Goal: Find specific page/section: Find specific page/section

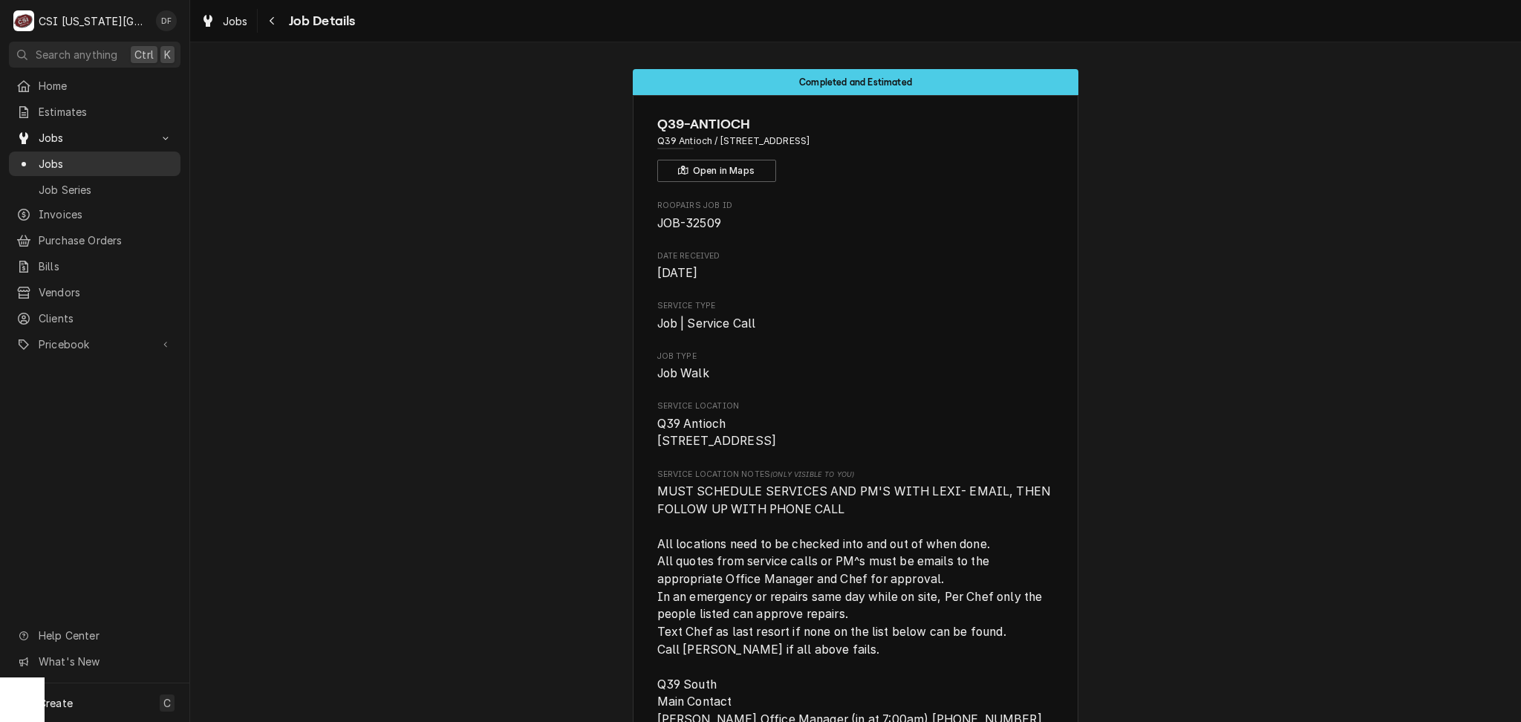
click at [68, 156] on span "Jobs" at bounding box center [106, 164] width 134 height 16
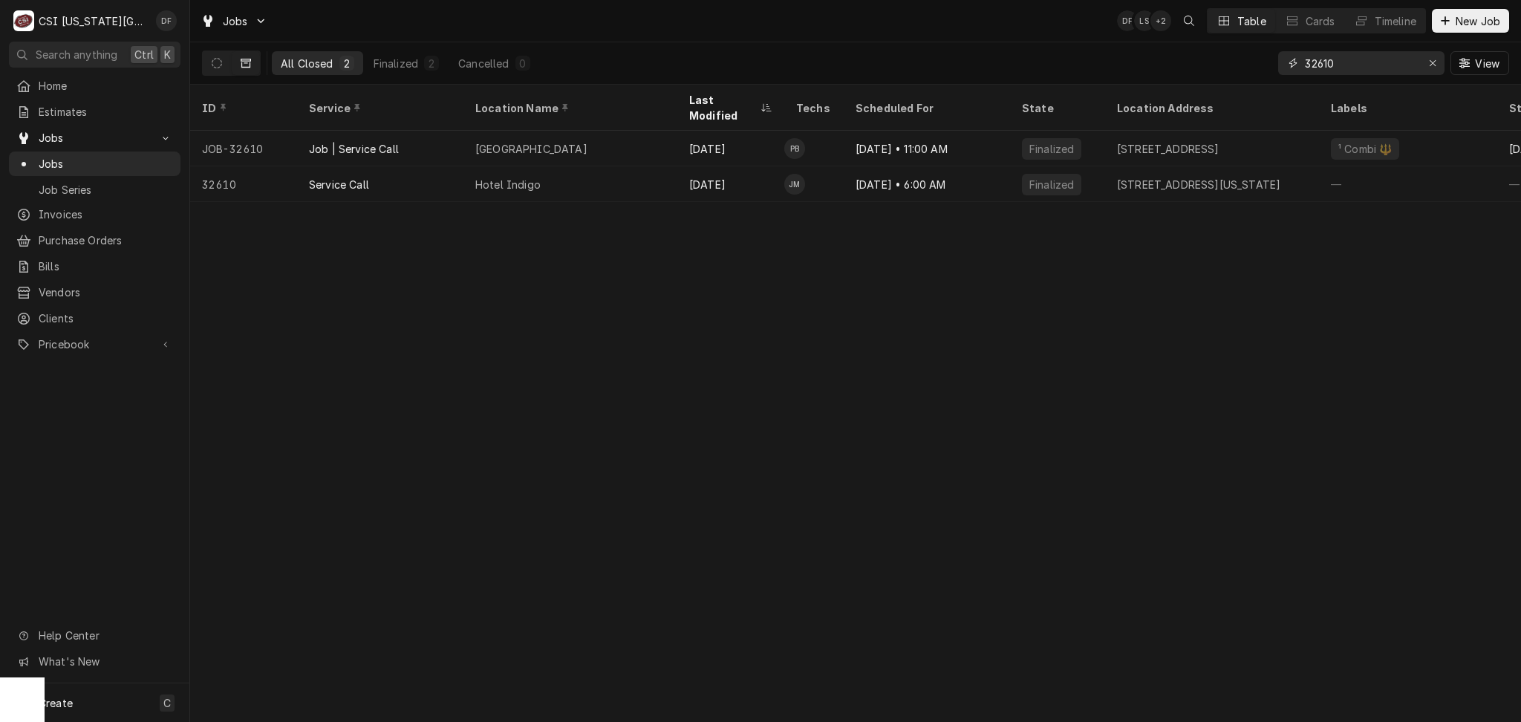
drag, startPoint x: 1346, startPoint y: 65, endPoint x: 1292, endPoint y: 63, distance: 54.3
click at [1292, 63] on div "32610" at bounding box center [1361, 63] width 166 height 24
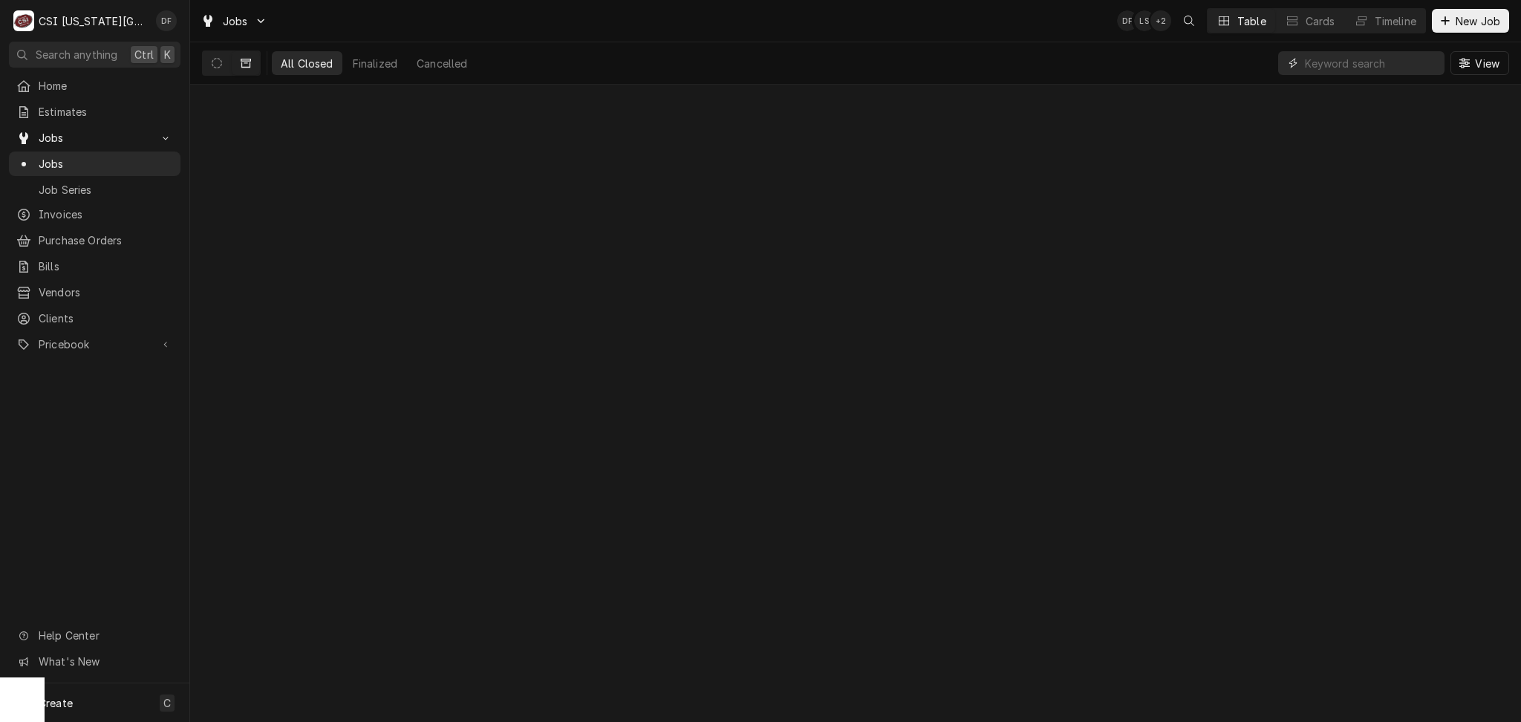
paste input "044344"
type input "044344"
click at [224, 65] on button "Dynamic Content Wrapper" at bounding box center [217, 63] width 28 height 24
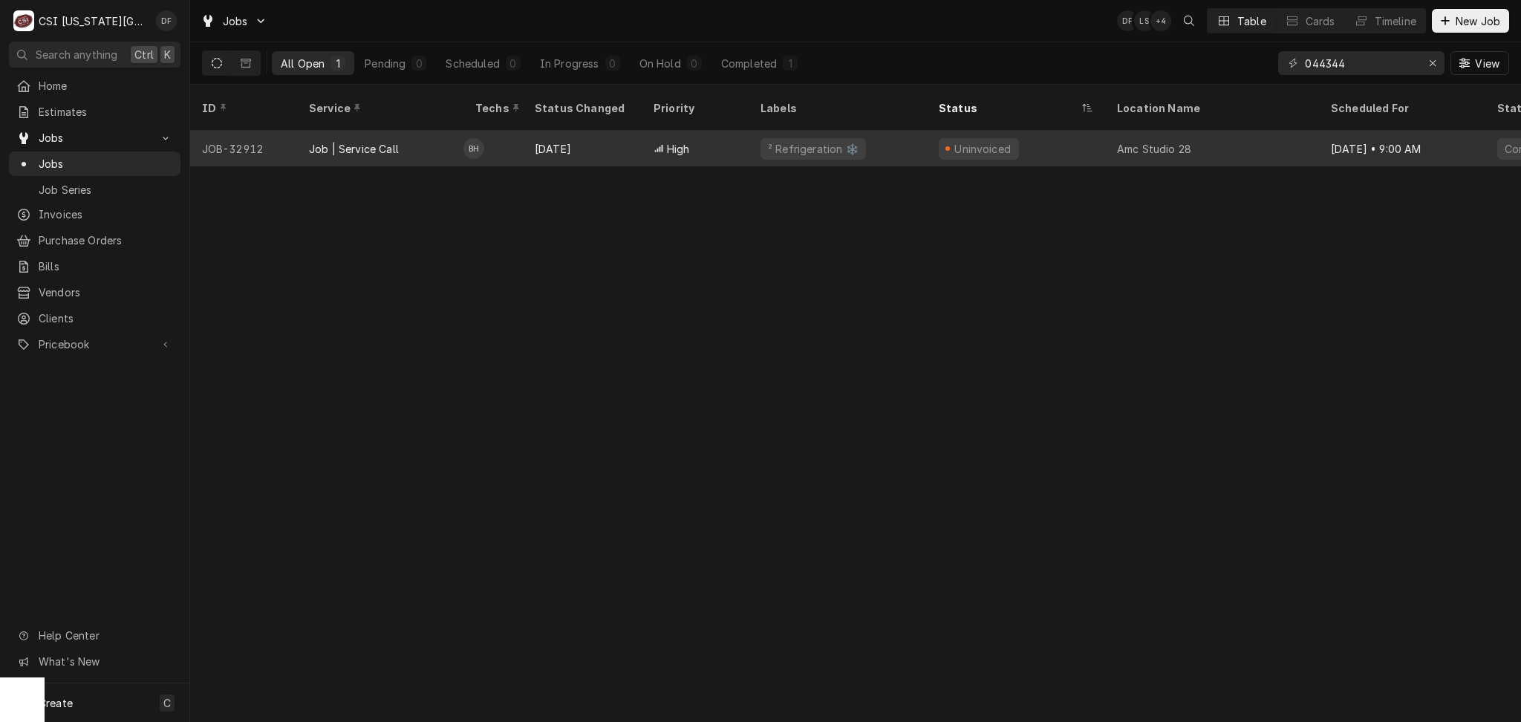
click at [1060, 135] on div "Uninvoiced" at bounding box center [1016, 149] width 178 height 36
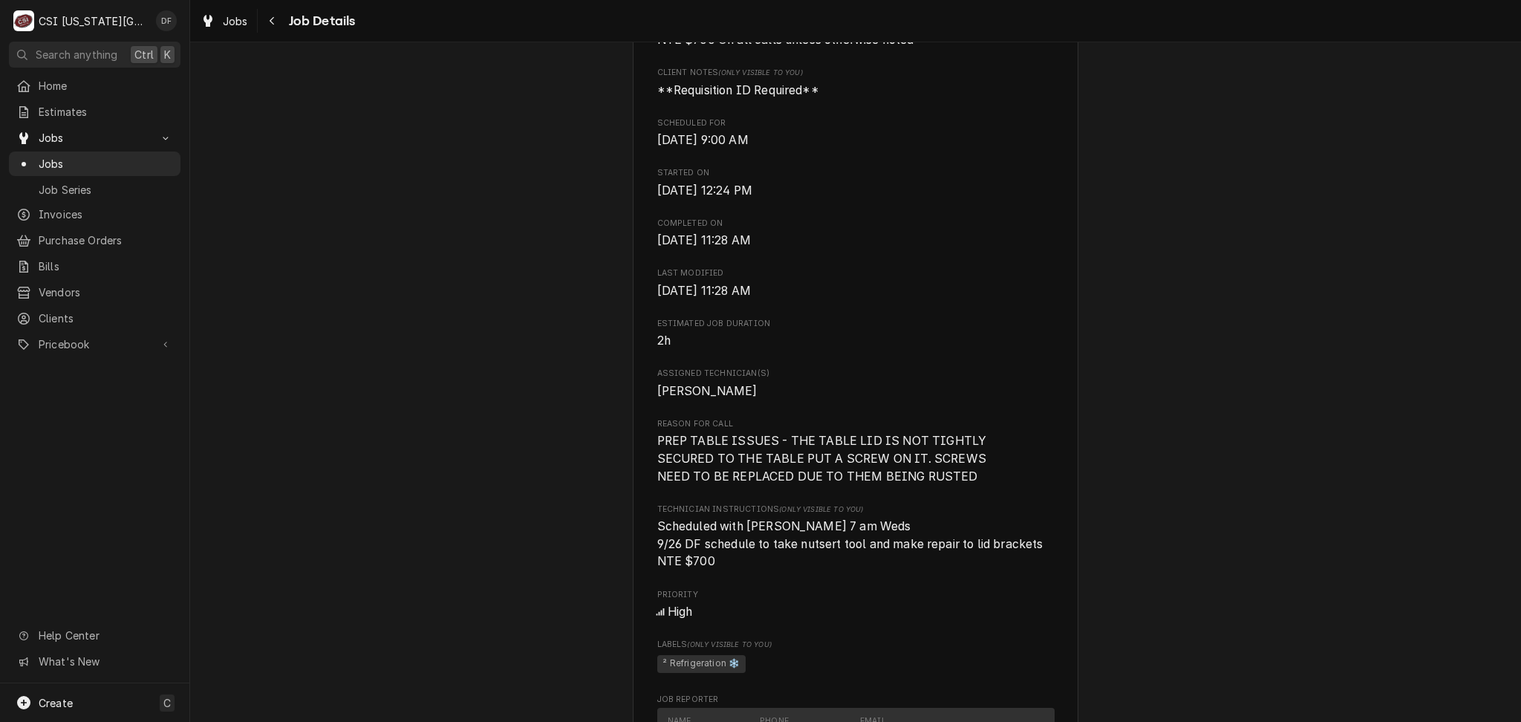
scroll to position [792, 0]
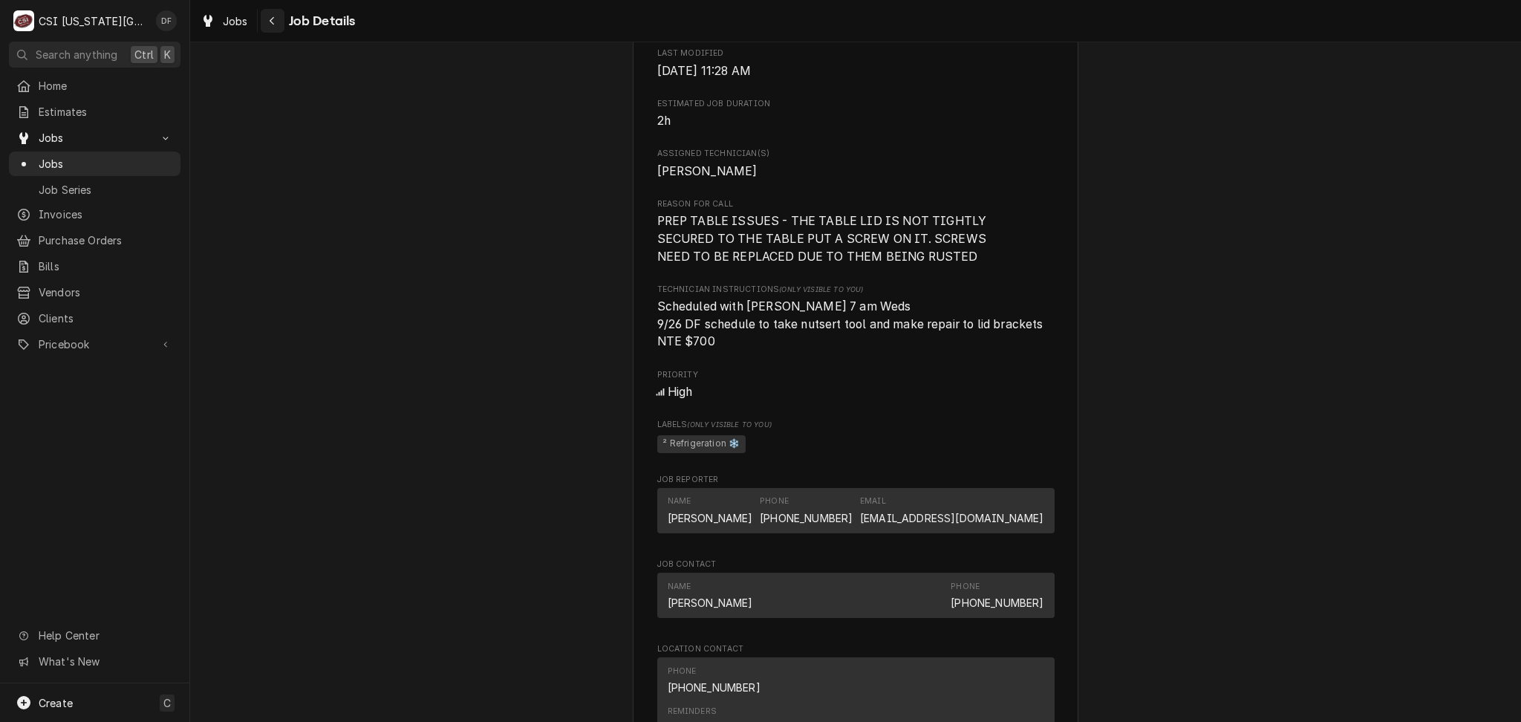
click at [271, 29] on button "Navigate back" at bounding box center [273, 21] width 24 height 24
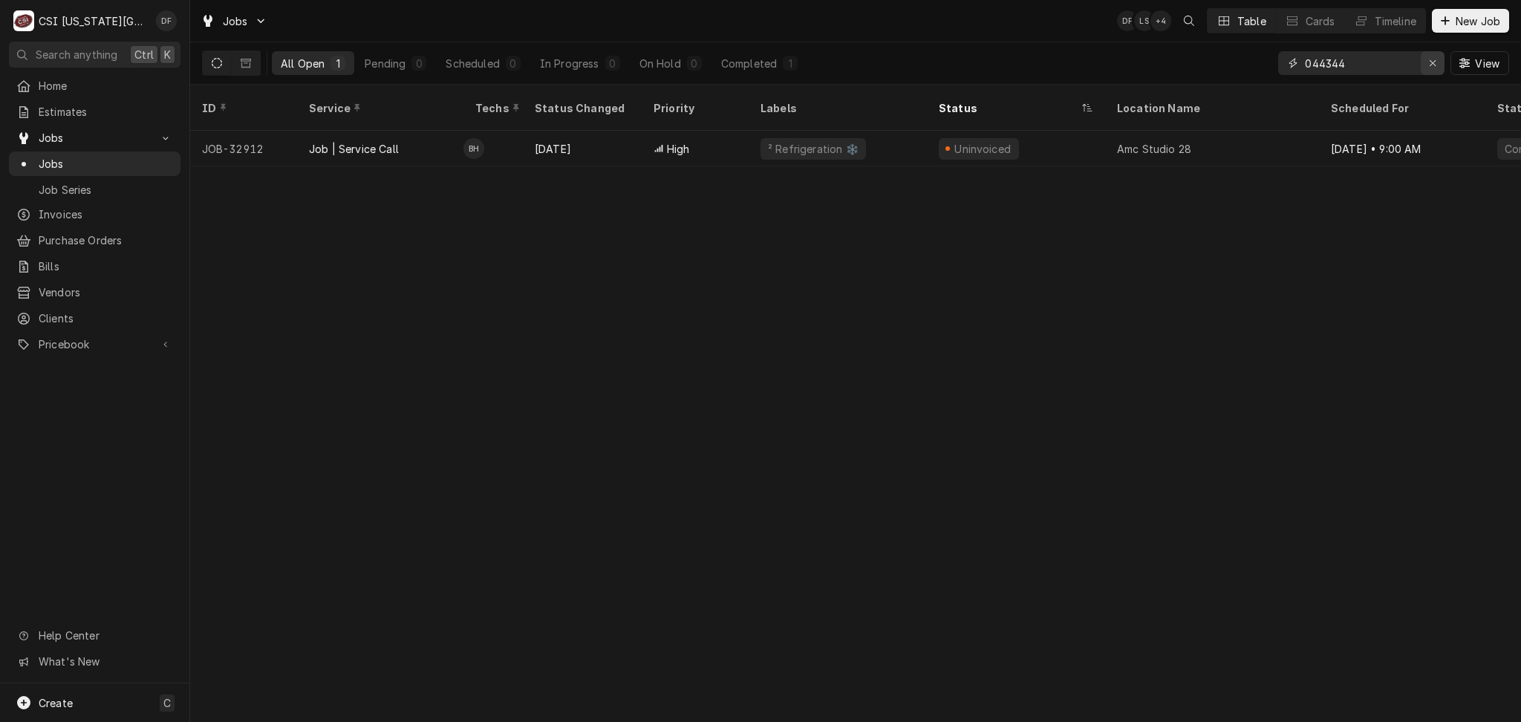
click at [1430, 59] on icon "Erase input" at bounding box center [1433, 63] width 8 height 10
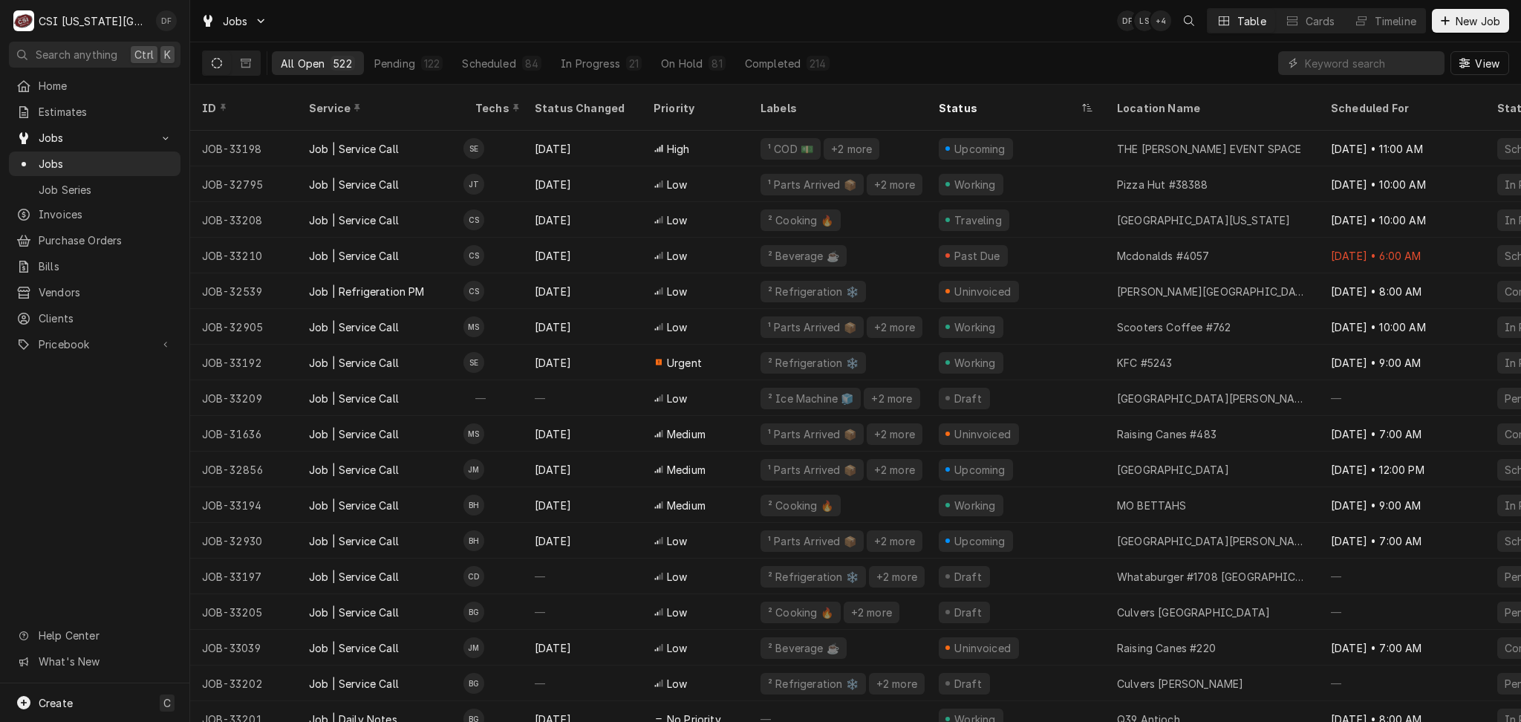
click at [164, 23] on div "David Fannin's Avatar" at bounding box center [166, 20] width 21 height 21
click at [172, 50] on div at bounding box center [167, 51] width 15 height 18
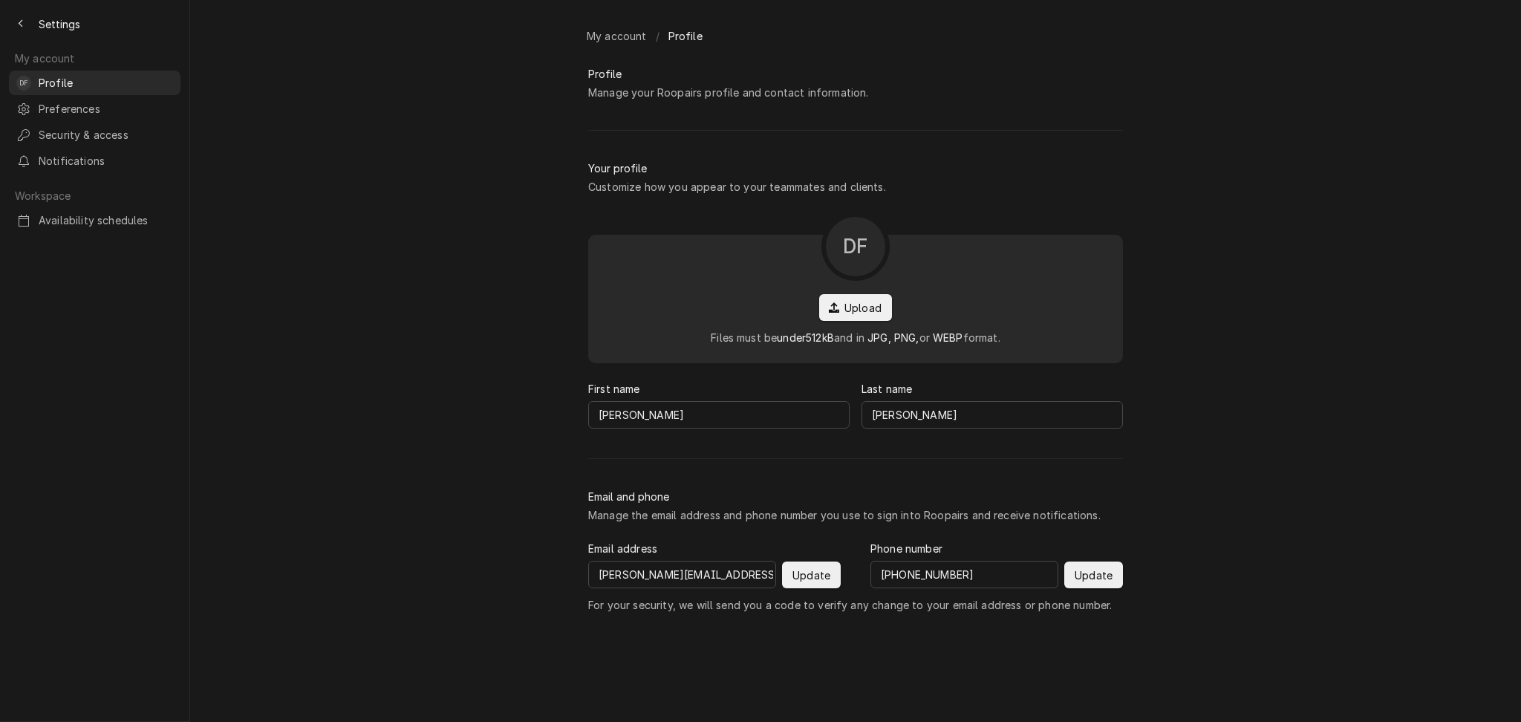
click at [599, 39] on div "My account /" at bounding box center [620, 36] width 79 height 25
click at [111, 101] on span "Preferences" at bounding box center [106, 109] width 134 height 16
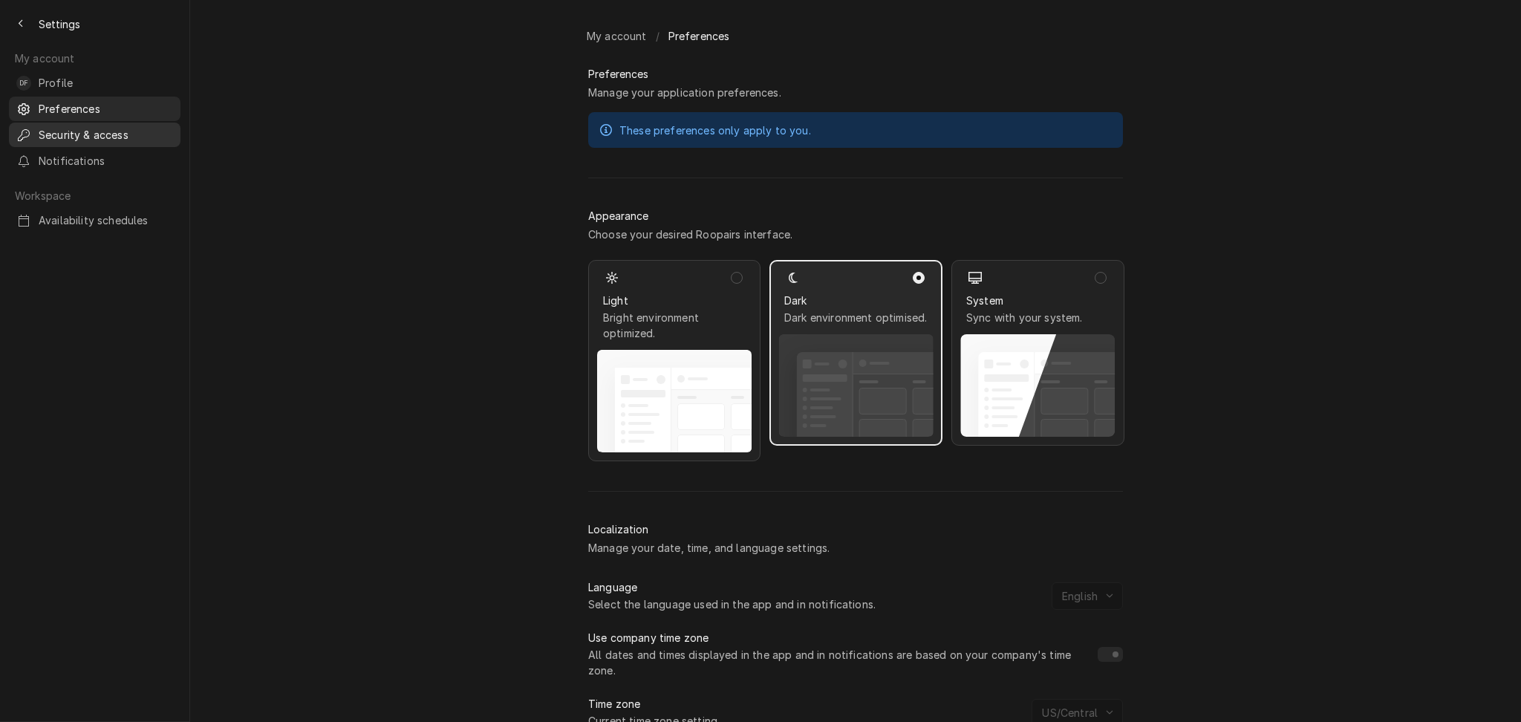
click at [101, 130] on span "Security & access" at bounding box center [106, 135] width 134 height 16
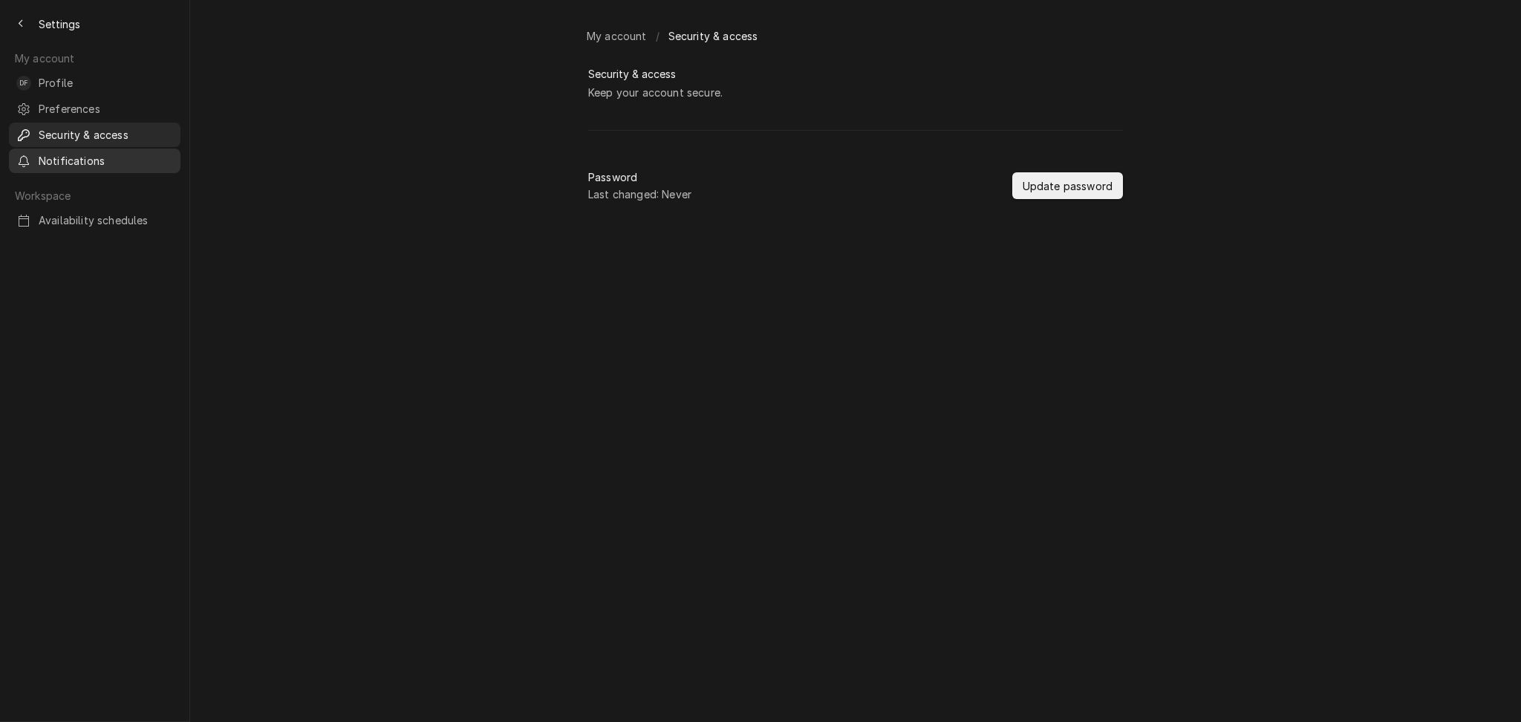
click at [98, 154] on span "Notifications" at bounding box center [106, 161] width 134 height 16
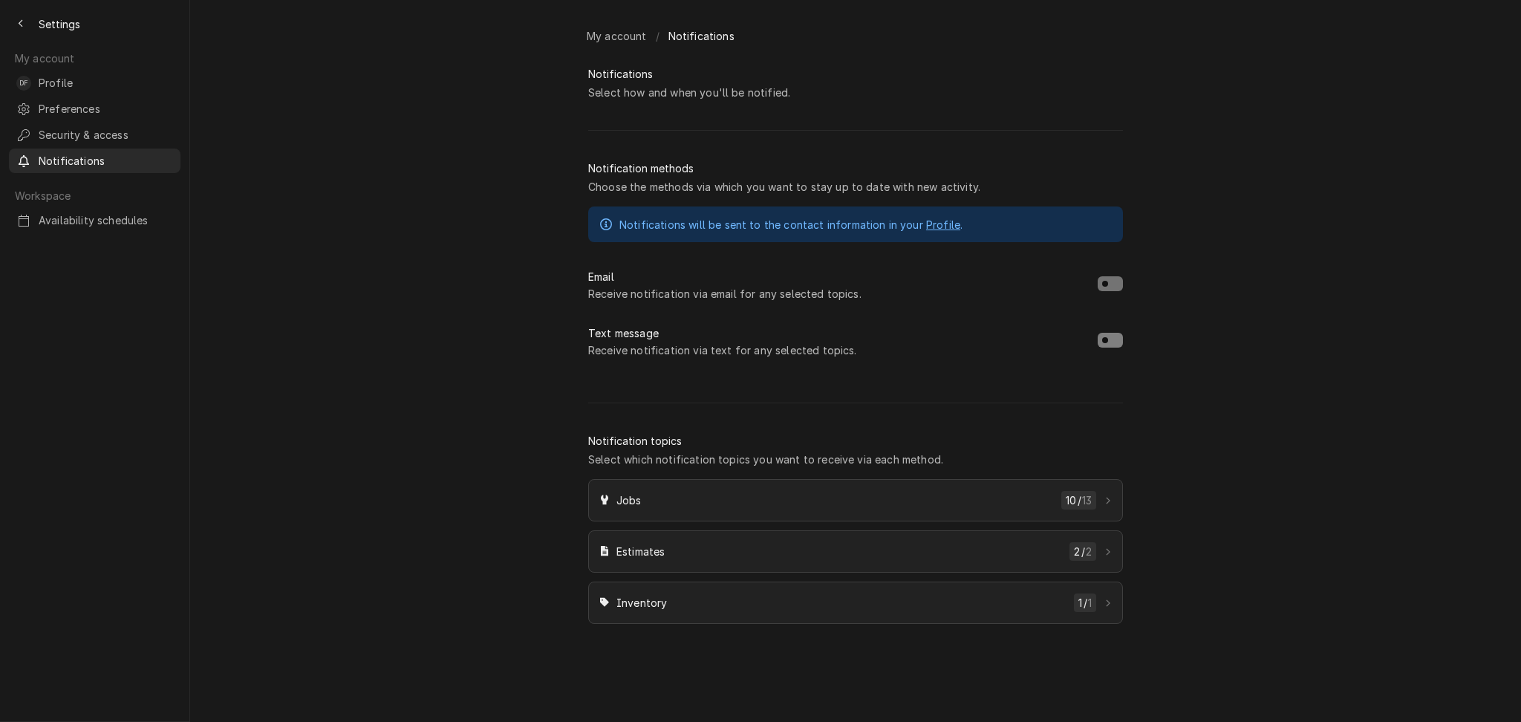
click at [1113, 348] on button "Dynamic Content Wrapper" at bounding box center [1110, 340] width 25 height 15
click at [1113, 343] on span "Dynamic Content Wrapper" at bounding box center [1115, 340] width 6 height 6
checkbox input "false"
click at [1106, 506] on div "Dynamic Content Wrapper" at bounding box center [1108, 501] width 12 height 12
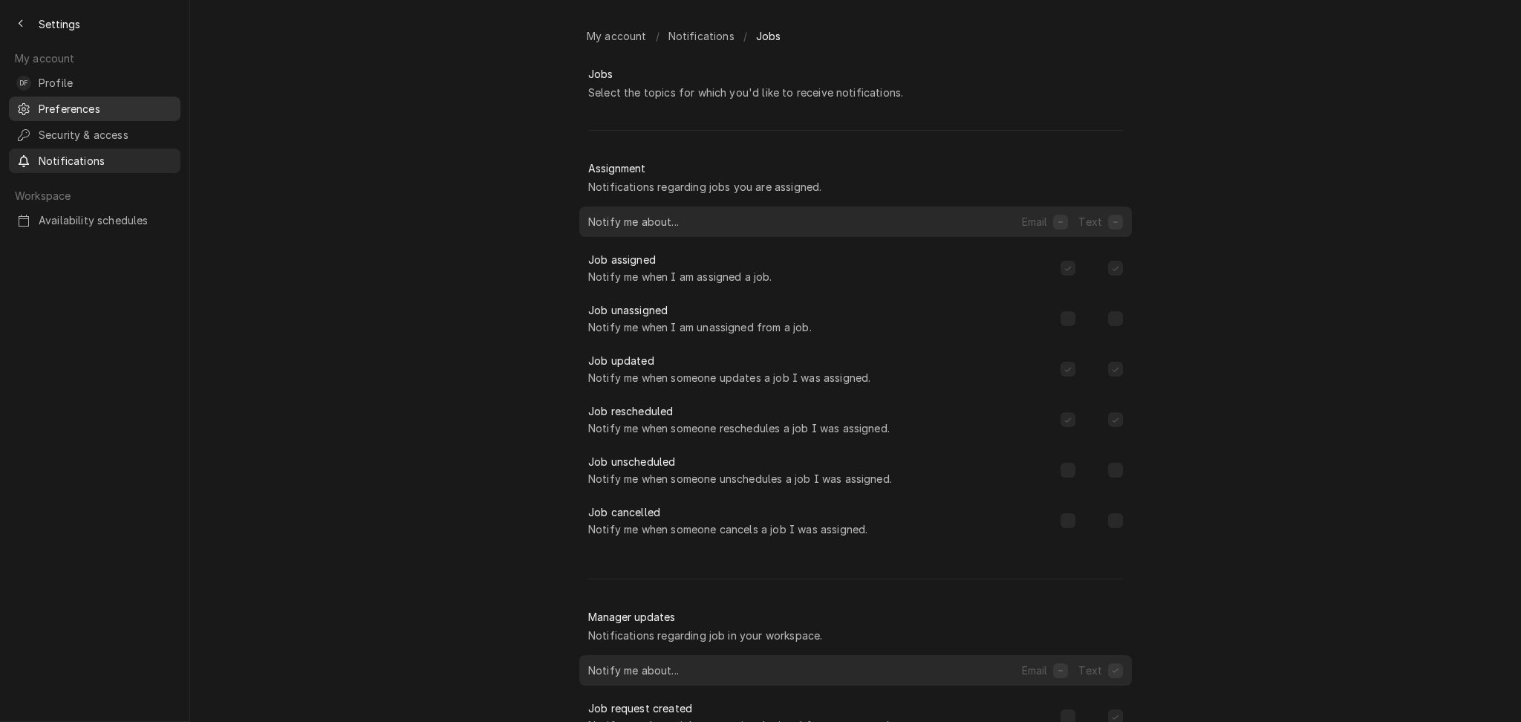
click at [90, 108] on span "Preferences" at bounding box center [106, 109] width 134 height 16
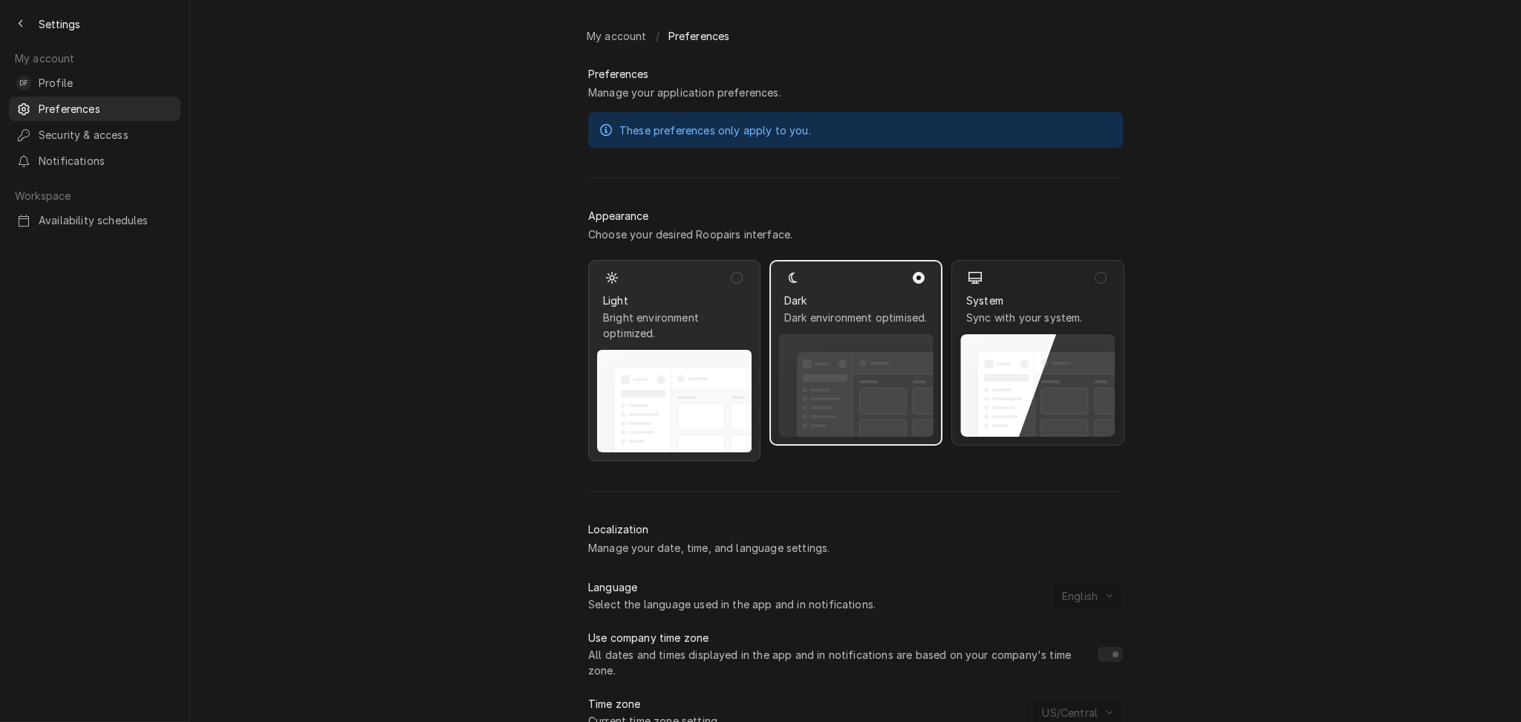
scroll to position [88, 0]
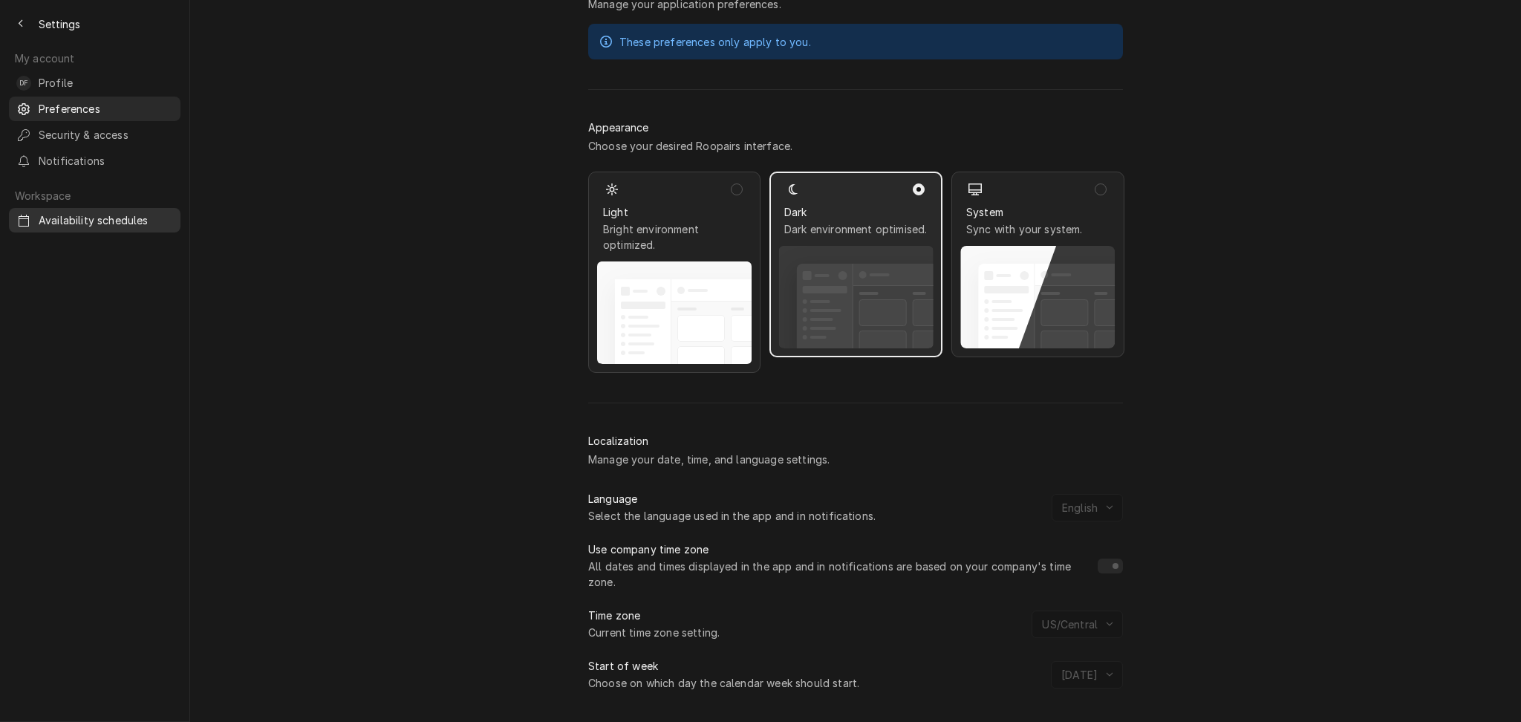
click at [113, 215] on span "Availability schedules" at bounding box center [106, 220] width 134 height 16
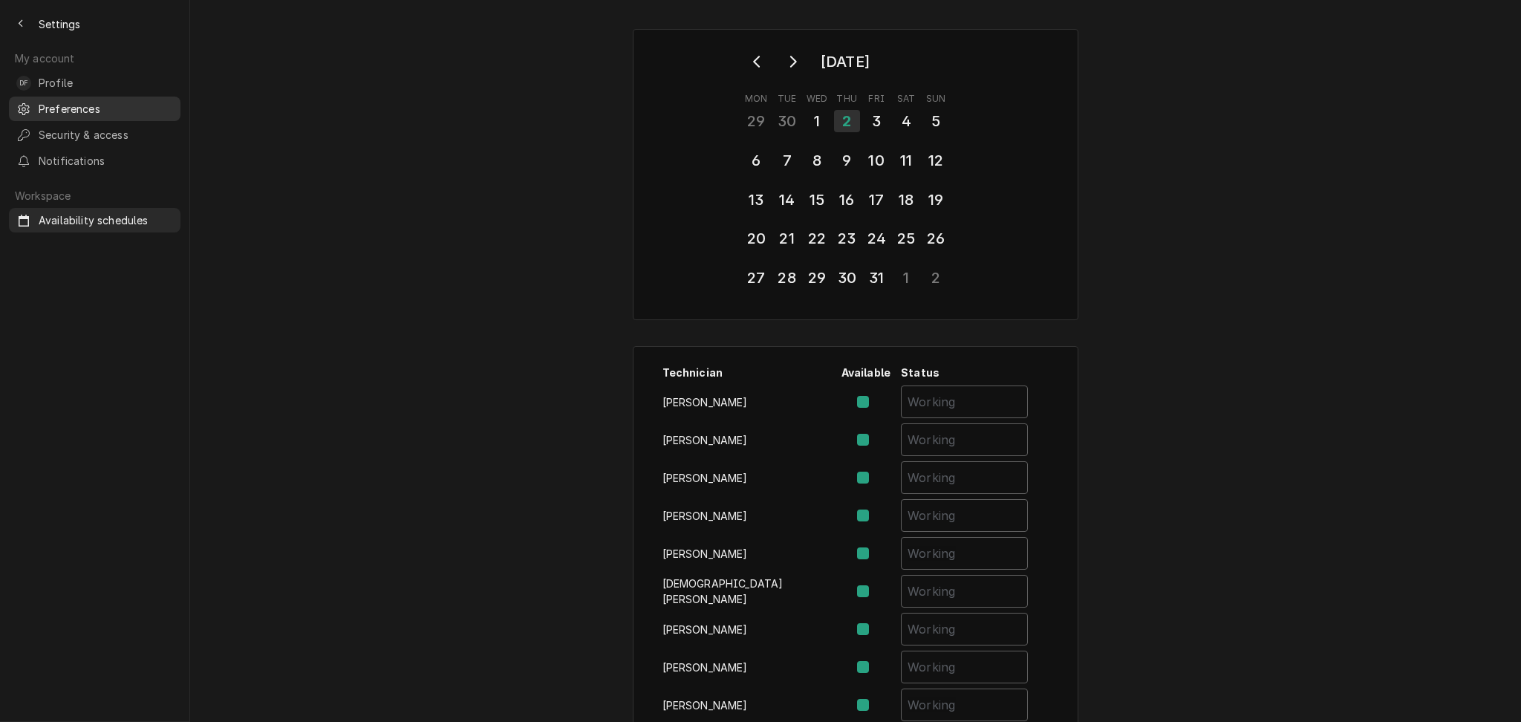
click at [97, 111] on div "Preferences" at bounding box center [95, 109] width 166 height 19
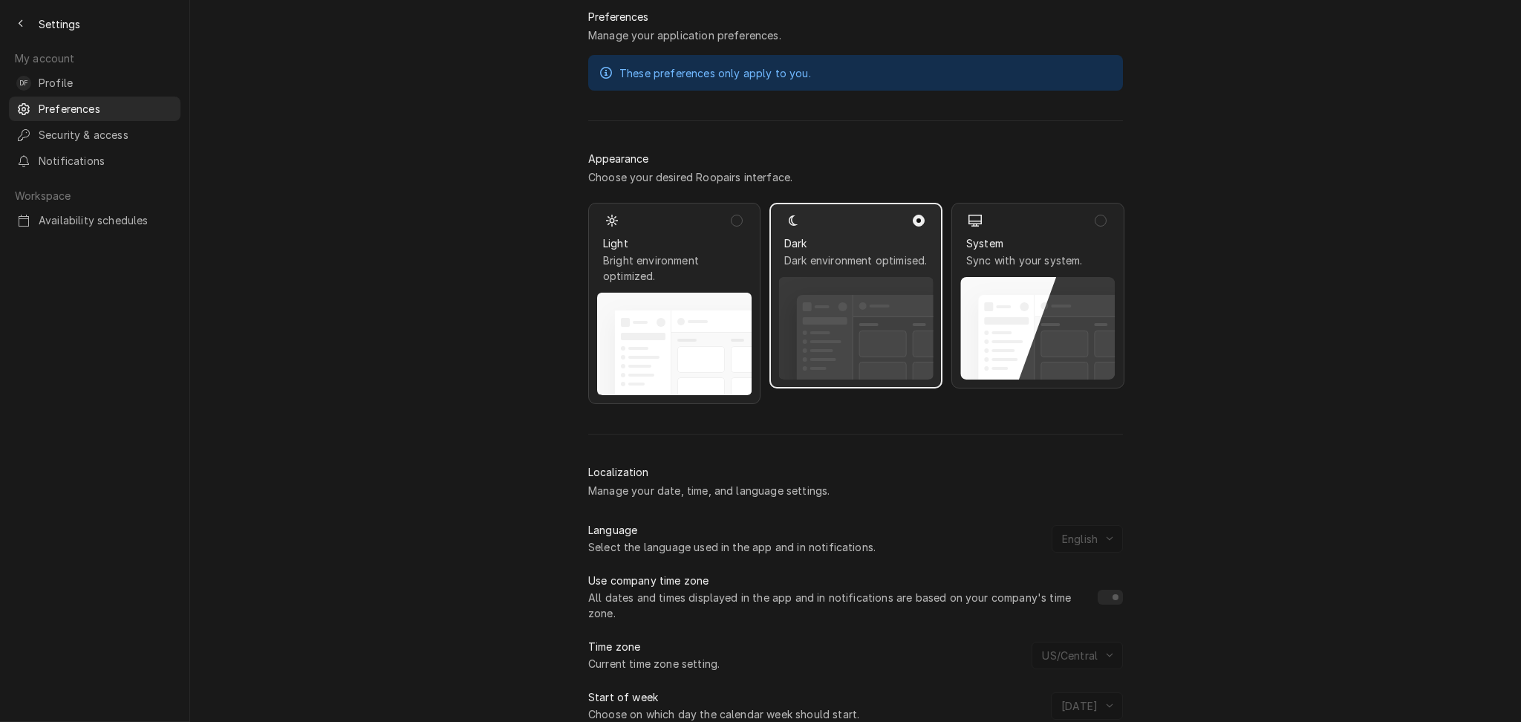
scroll to position [88, 0]
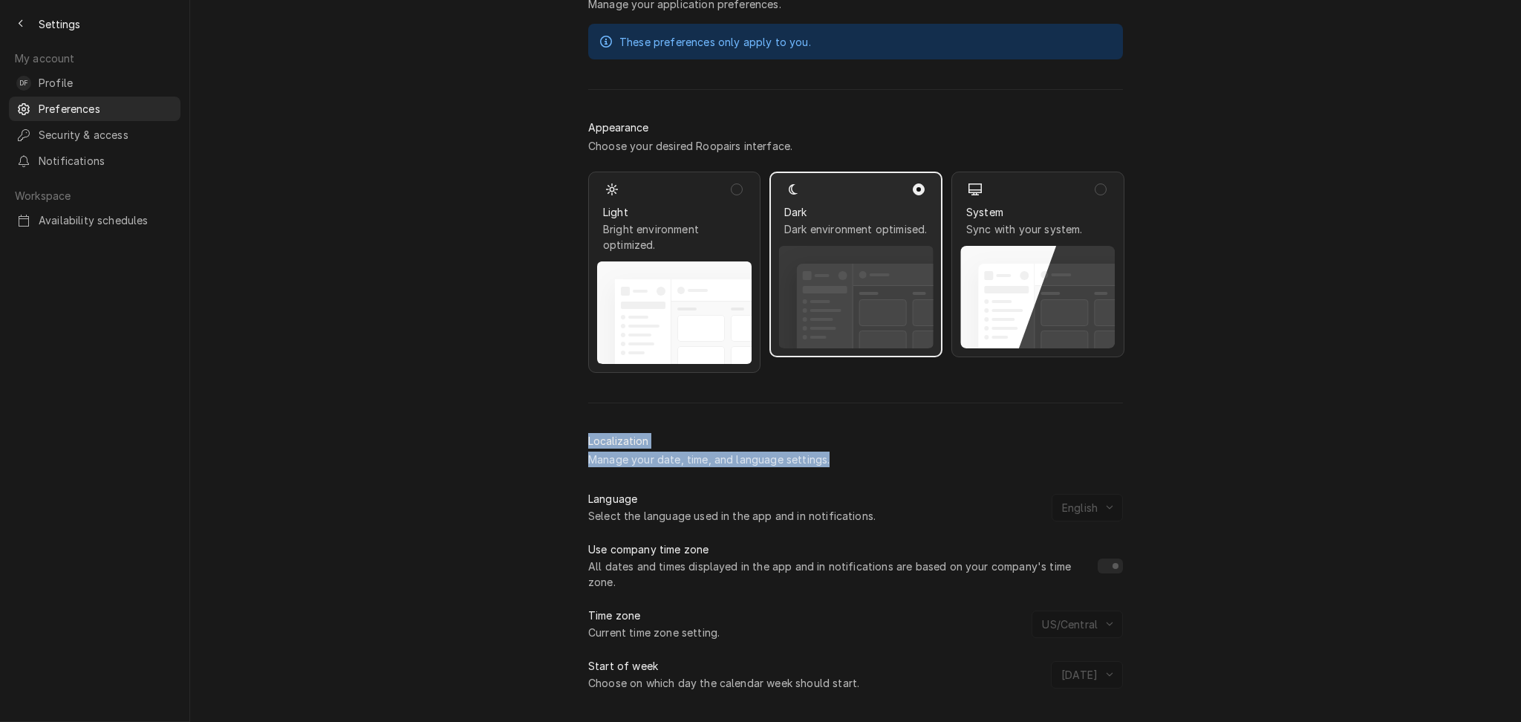
drag, startPoint x: 580, startPoint y: 428, endPoint x: 847, endPoint y: 458, distance: 269.0
click at [847, 458] on div "Localization Manage your date, time, and language settings." at bounding box center [855, 450] width 535 height 34
click at [31, 25] on button "Back to previous page" at bounding box center [21, 24] width 24 height 24
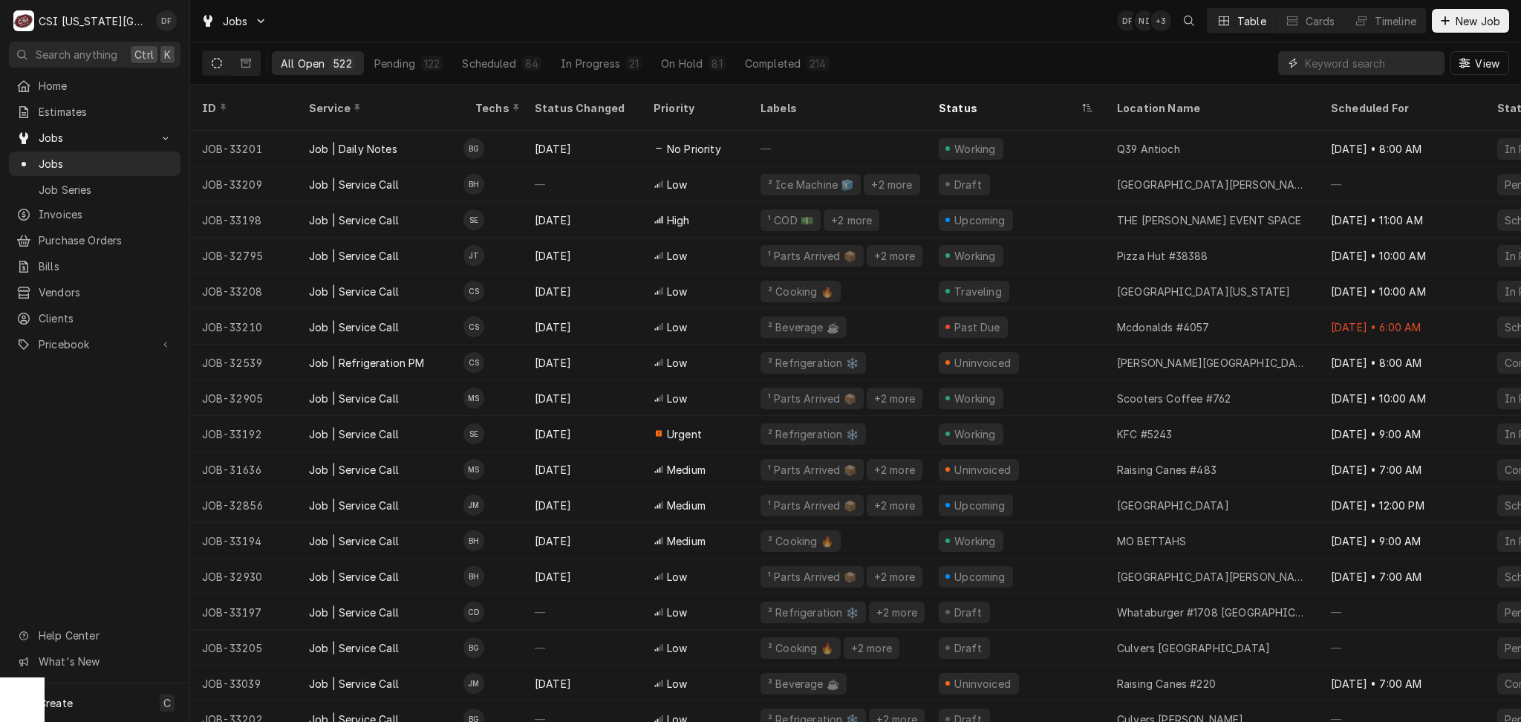
click at [1400, 66] on input "Dynamic Content Wrapper" at bounding box center [1371, 63] width 132 height 24
paste input "043189"
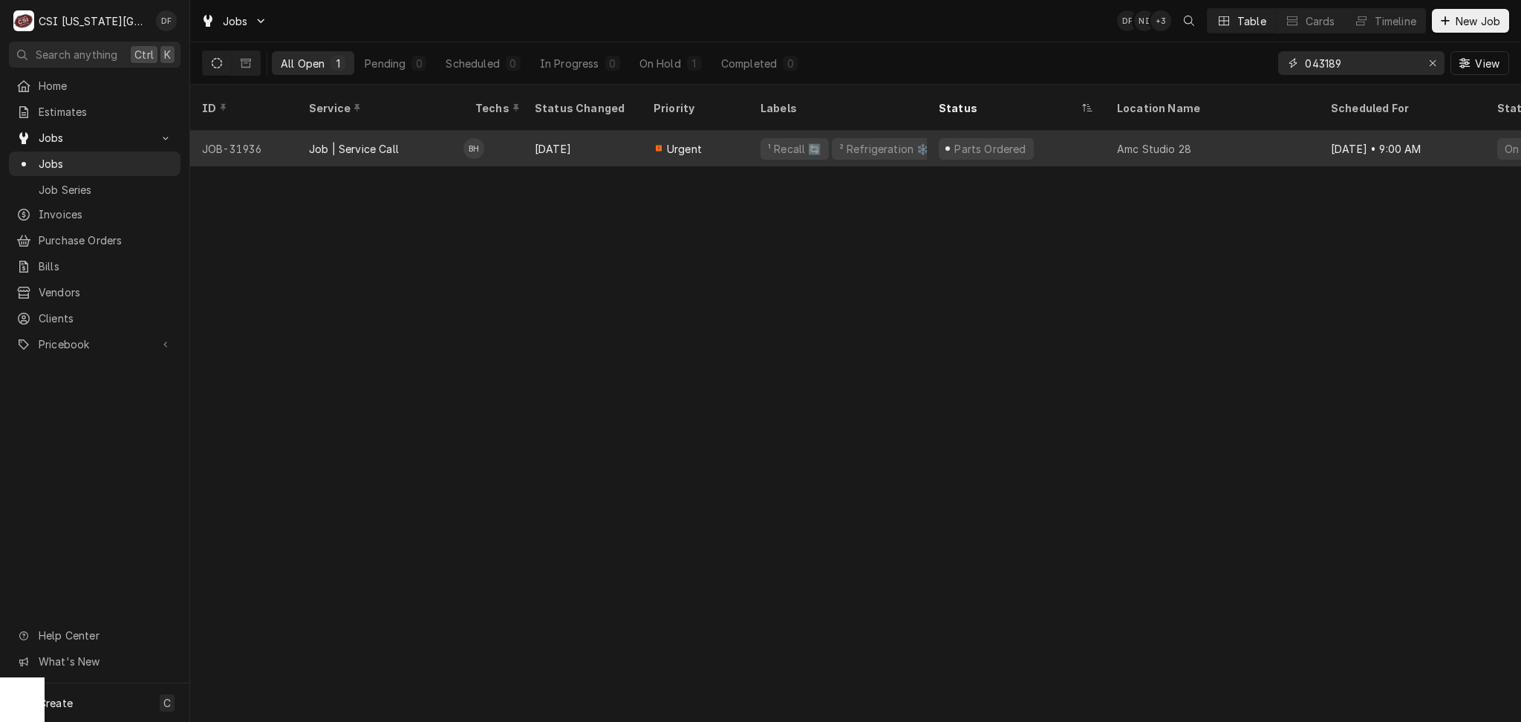
type input "043189"
click at [1036, 144] on div "Parts Ordered" at bounding box center [1016, 149] width 178 height 36
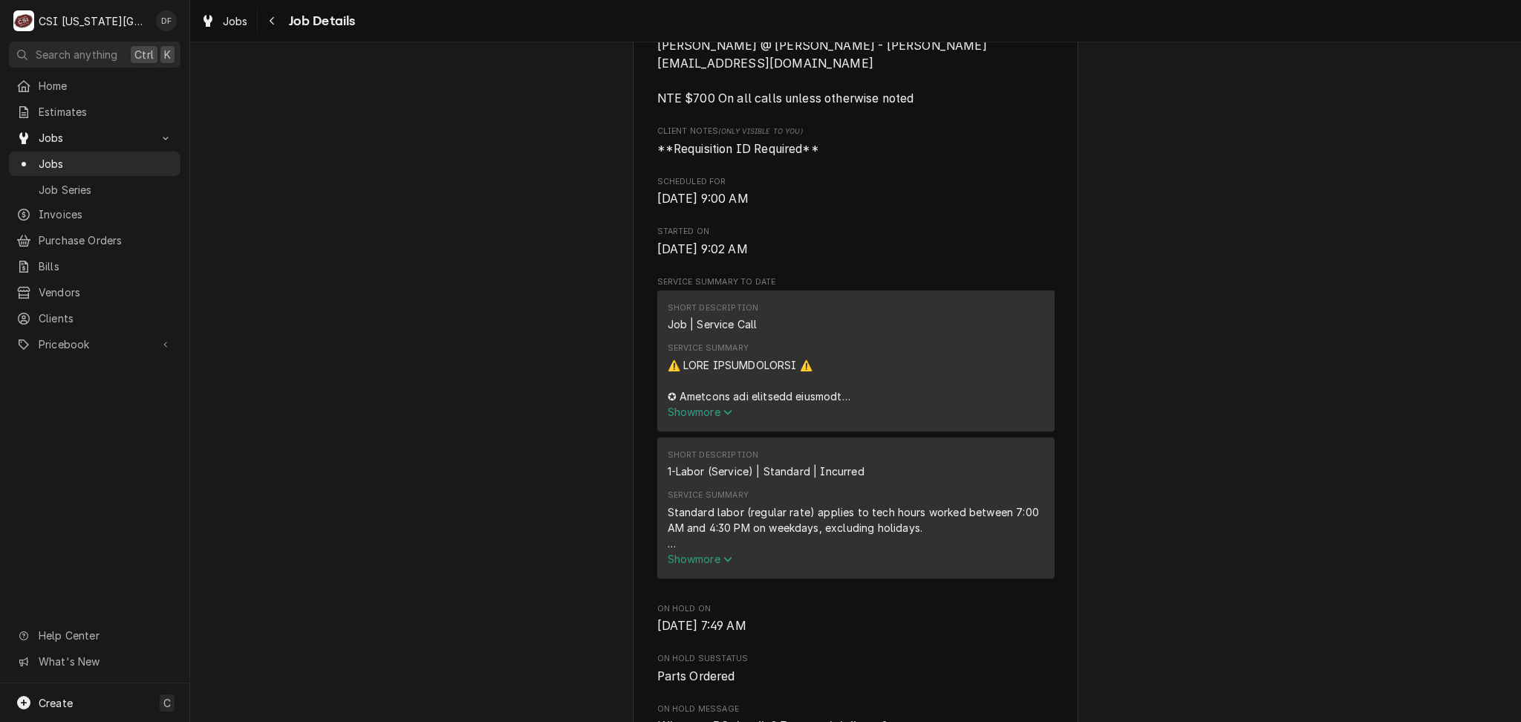
scroll to position [594, 0]
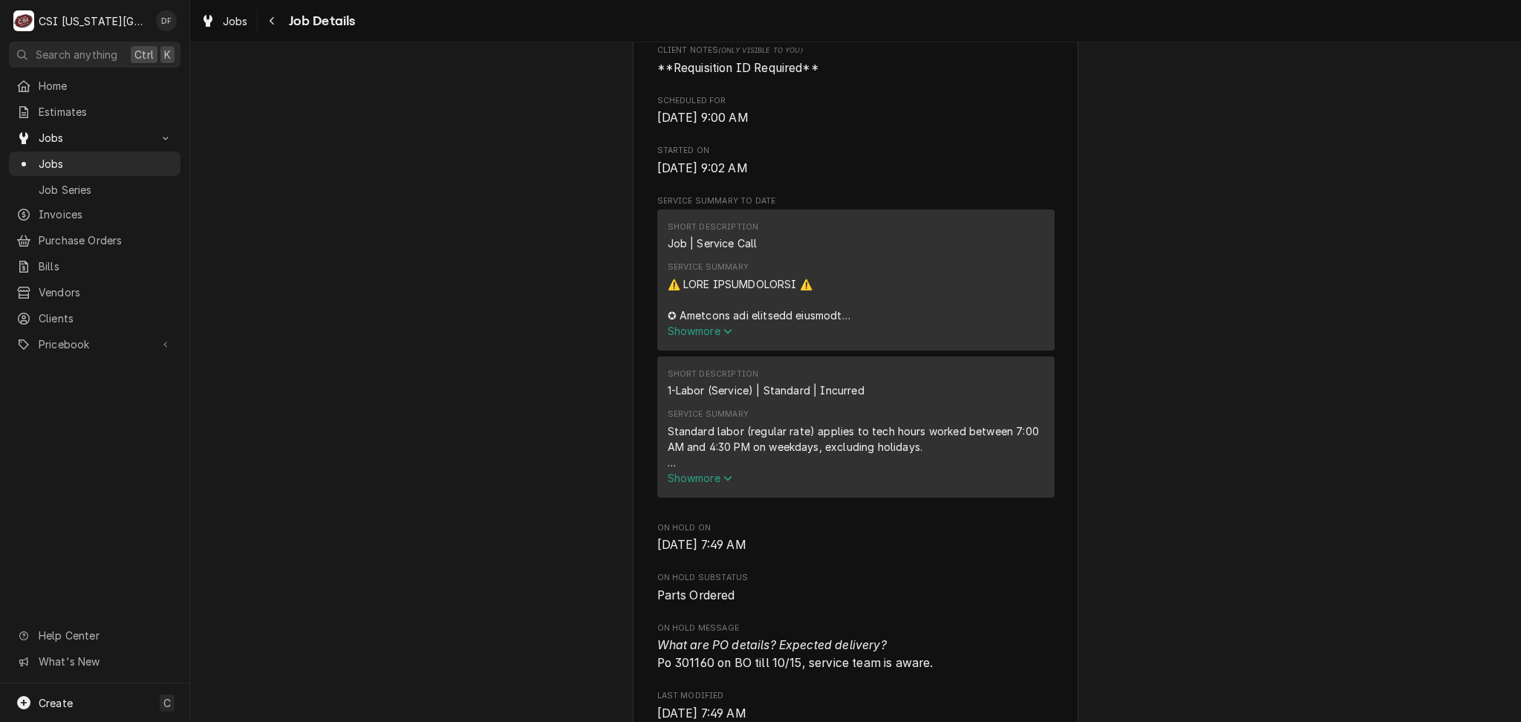
click at [671, 333] on span "Show more" at bounding box center [700, 331] width 65 height 13
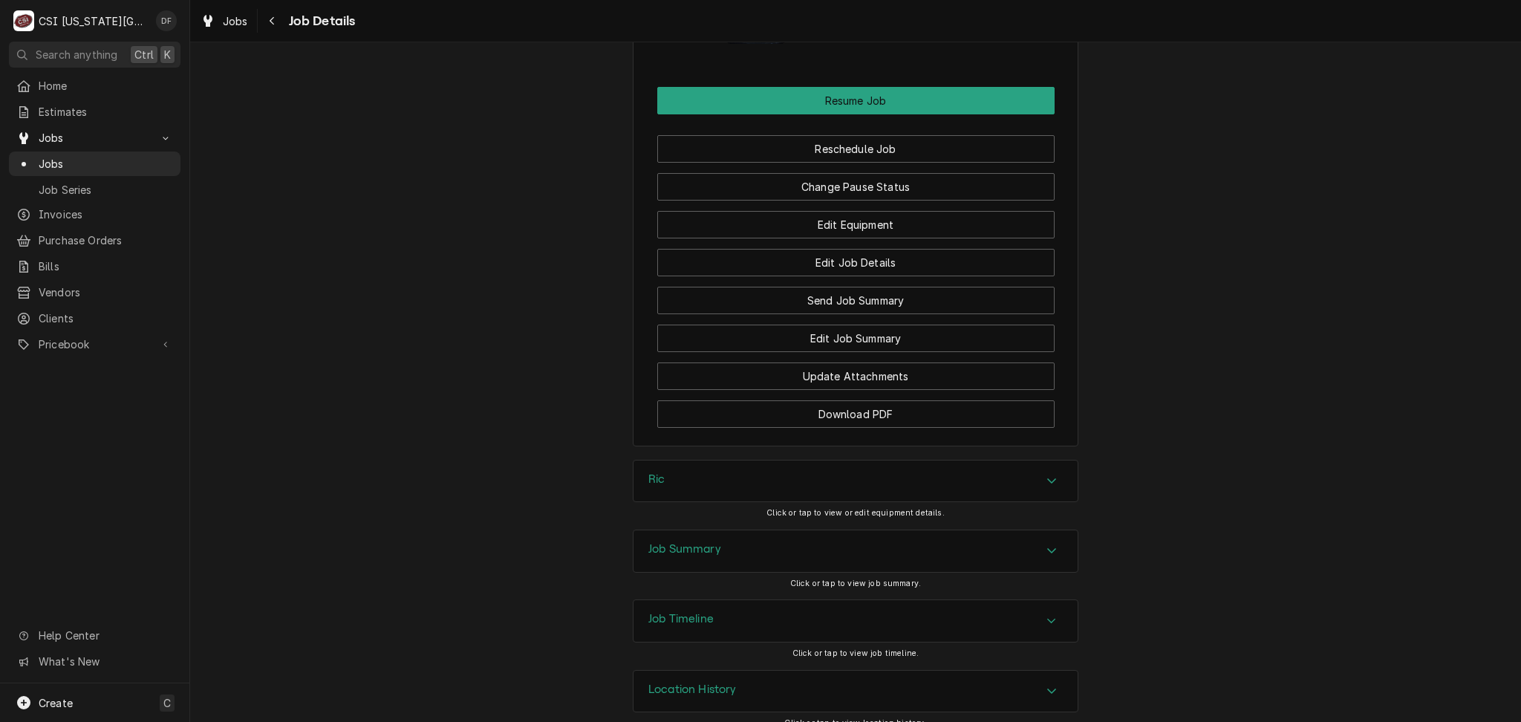
scroll to position [3446, 0]
click at [697, 668] on div "Location History" at bounding box center [855, 689] width 444 height 42
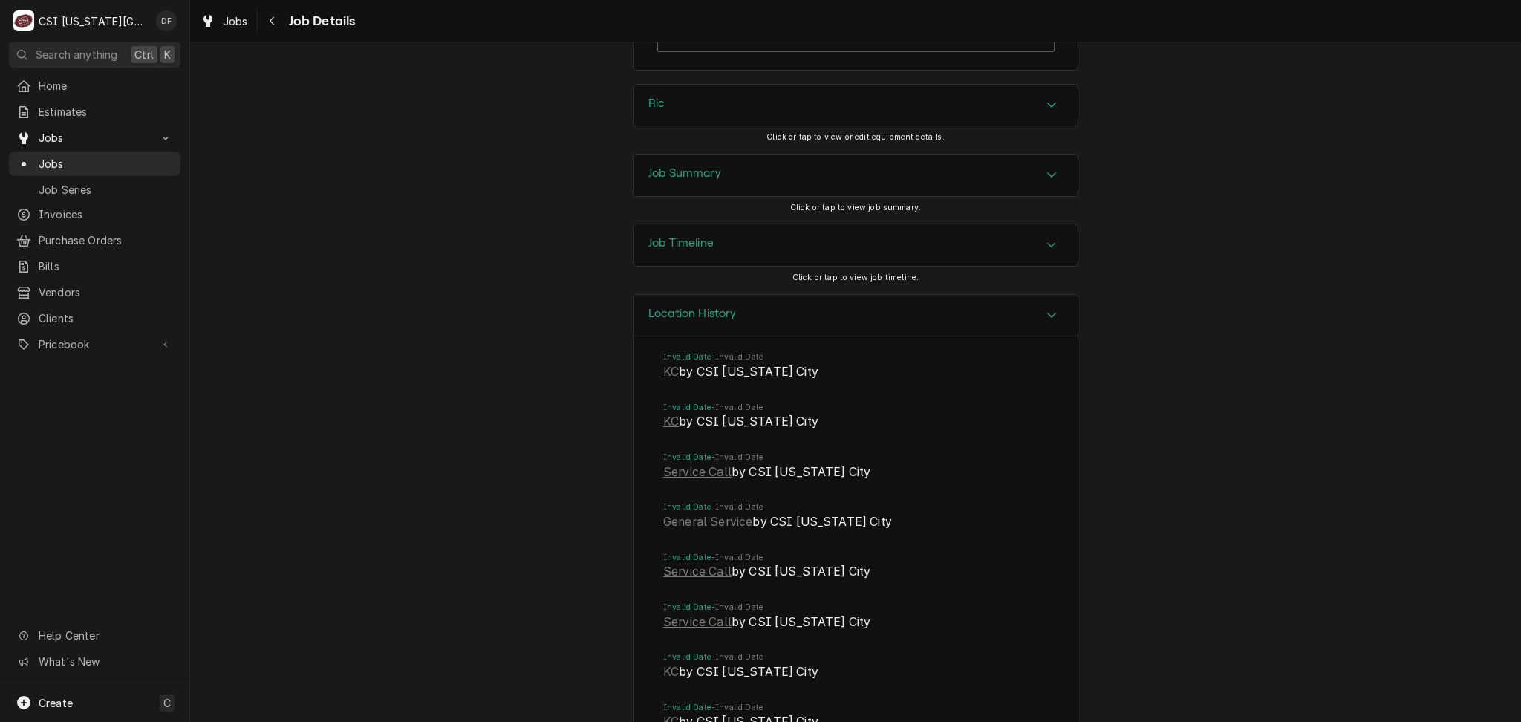
scroll to position [3941, 0]
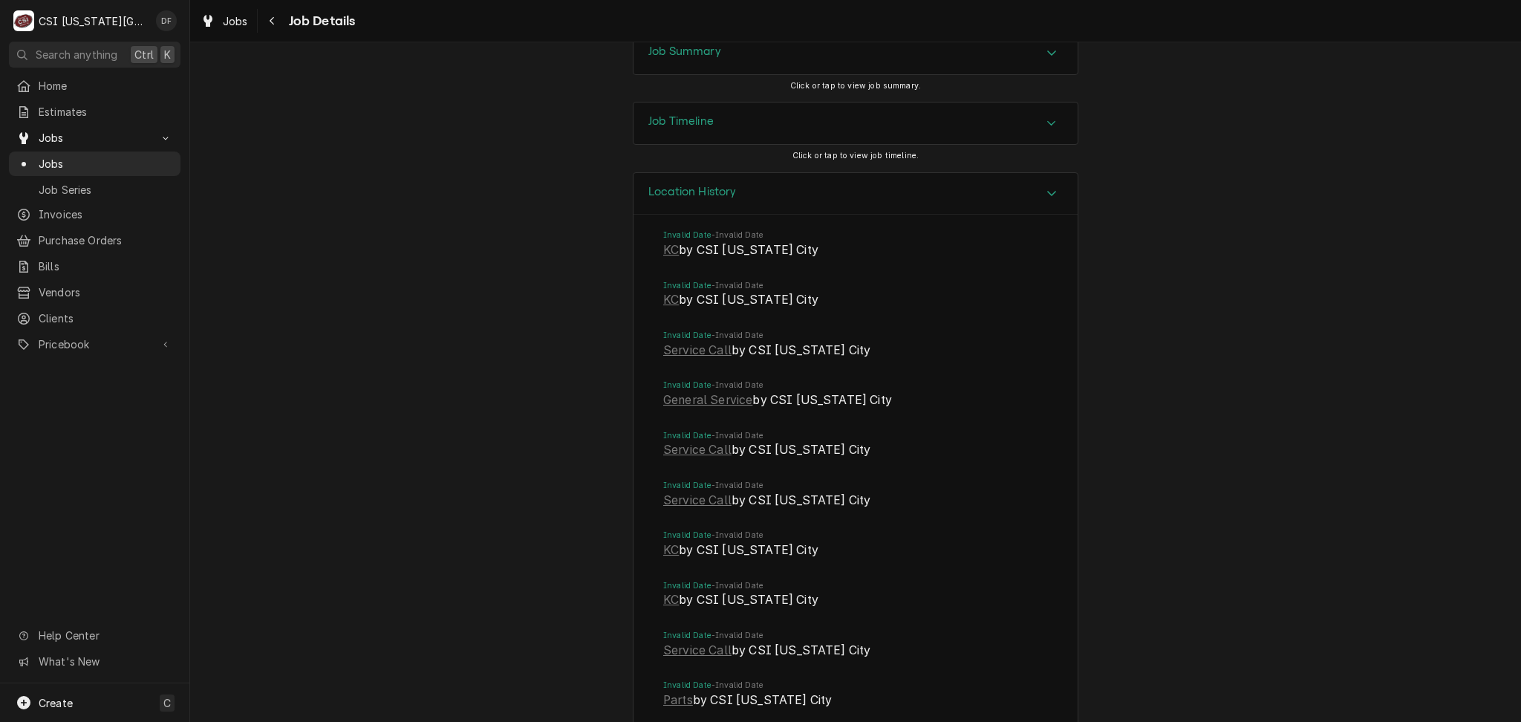
click at [677, 114] on h3 "Job Timeline" at bounding box center [680, 121] width 65 height 14
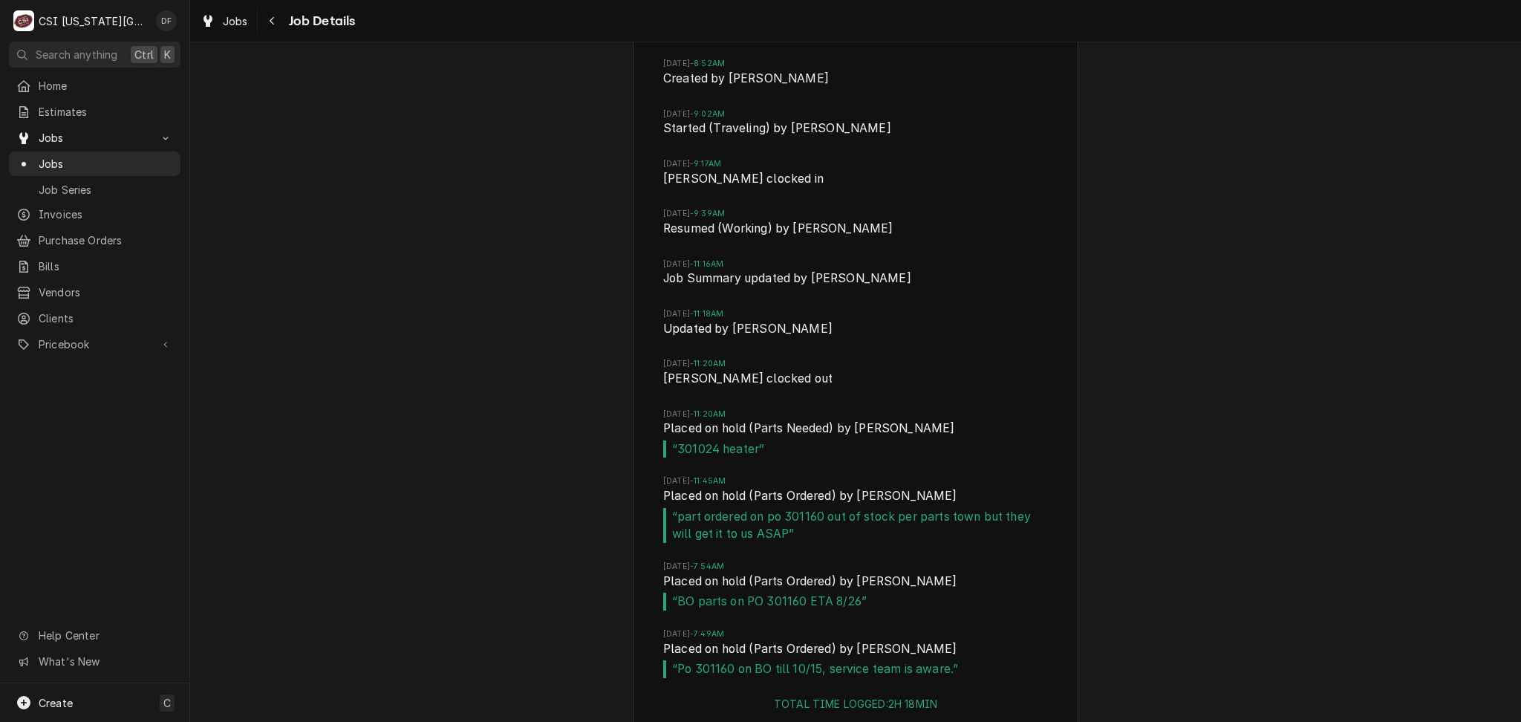
scroll to position [4337, 0]
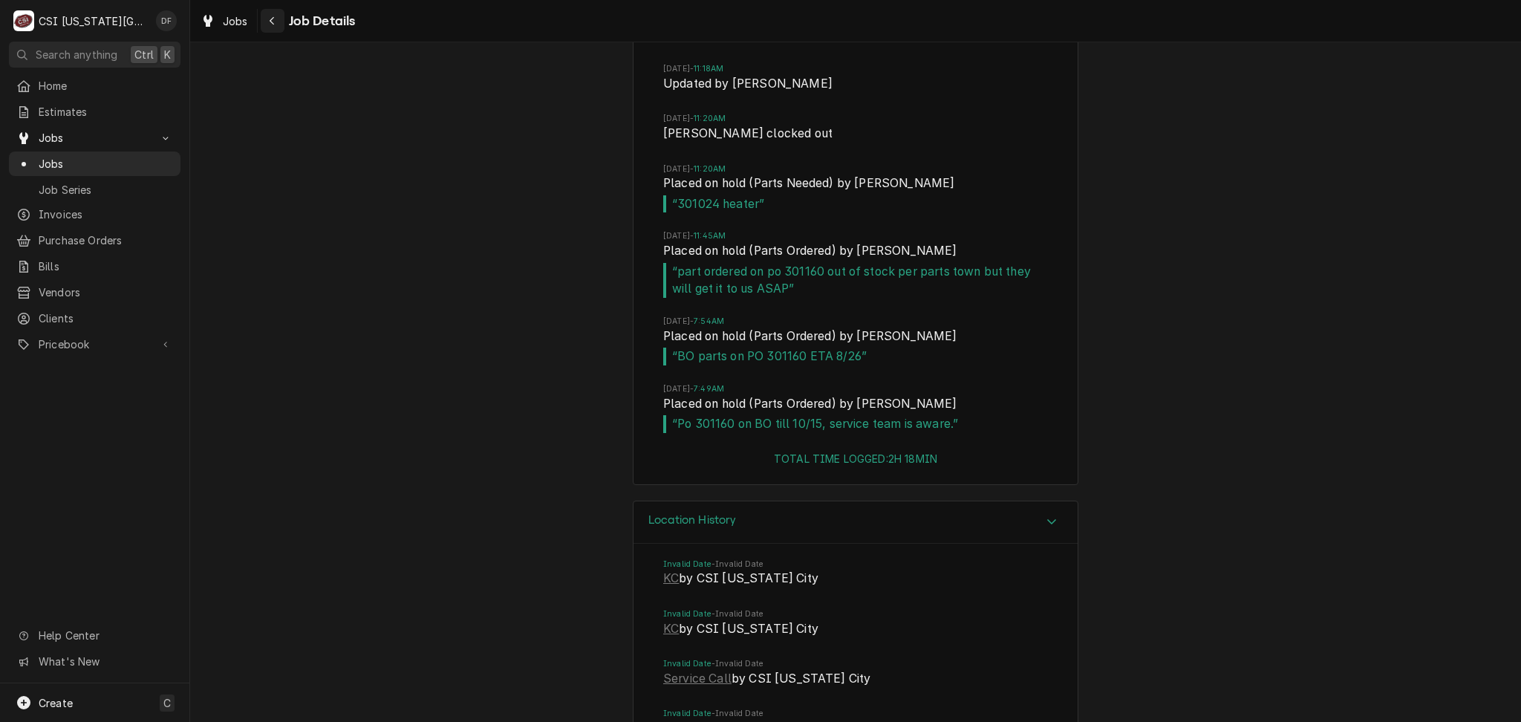
click at [270, 16] on icon "Navigate back" at bounding box center [272, 21] width 7 height 10
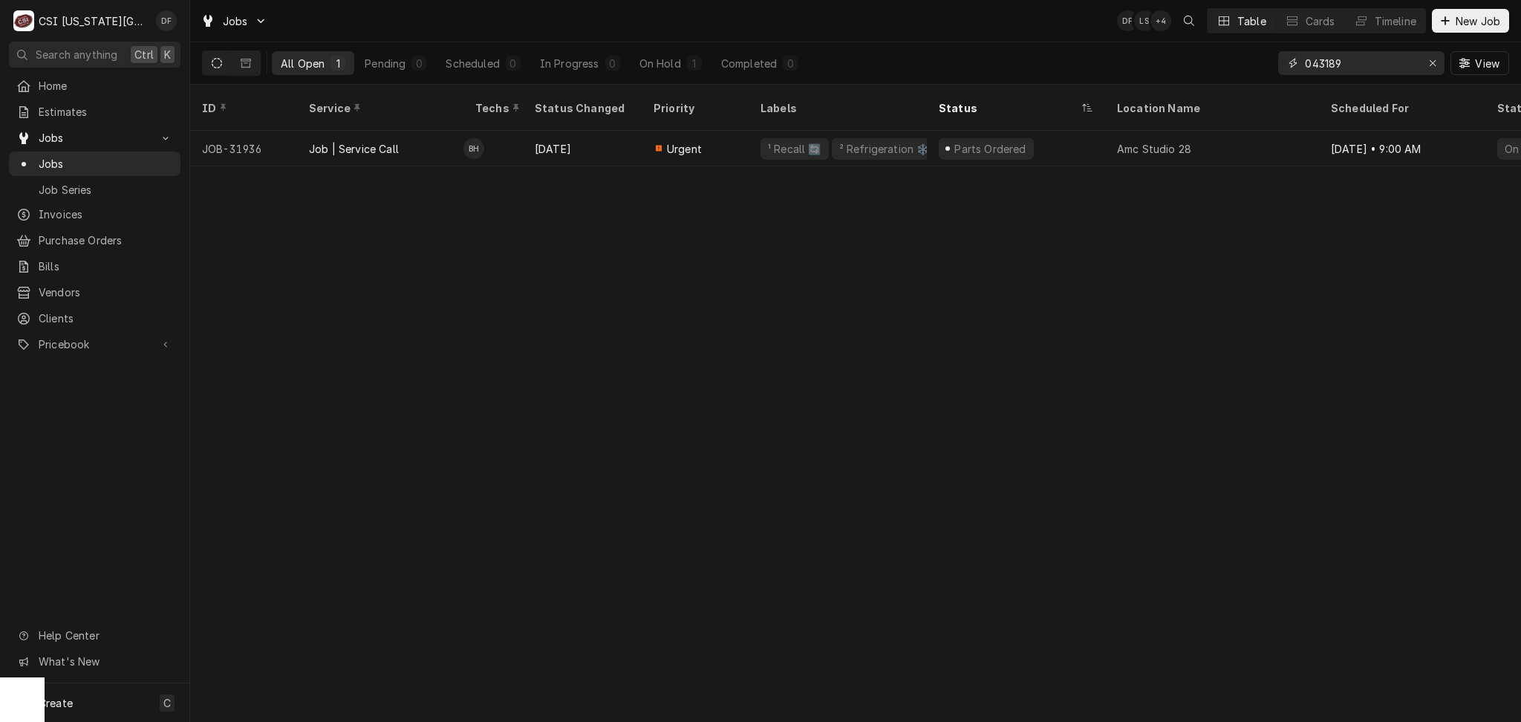
drag, startPoint x: 1348, startPoint y: 60, endPoint x: 1276, endPoint y: 60, distance: 72.8
click at [1276, 60] on div "All Open 1 Pending 0 Scheduled 0 In Progress 0 On Hold 1 Completed 0 043189 View" at bounding box center [855, 63] width 1307 height 42
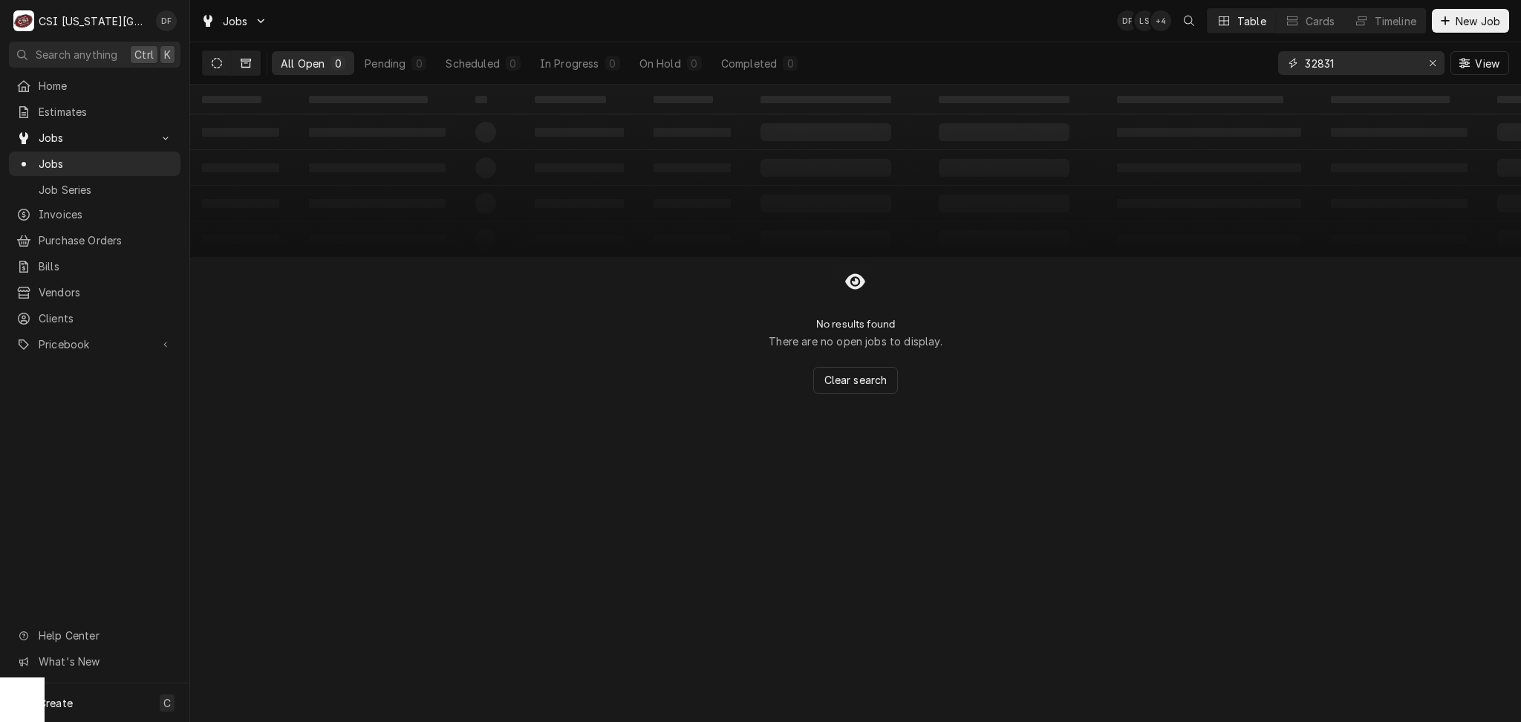
type input "32831"
click at [250, 62] on icon "Dynamic Content Wrapper" at bounding box center [246, 63] width 10 height 9
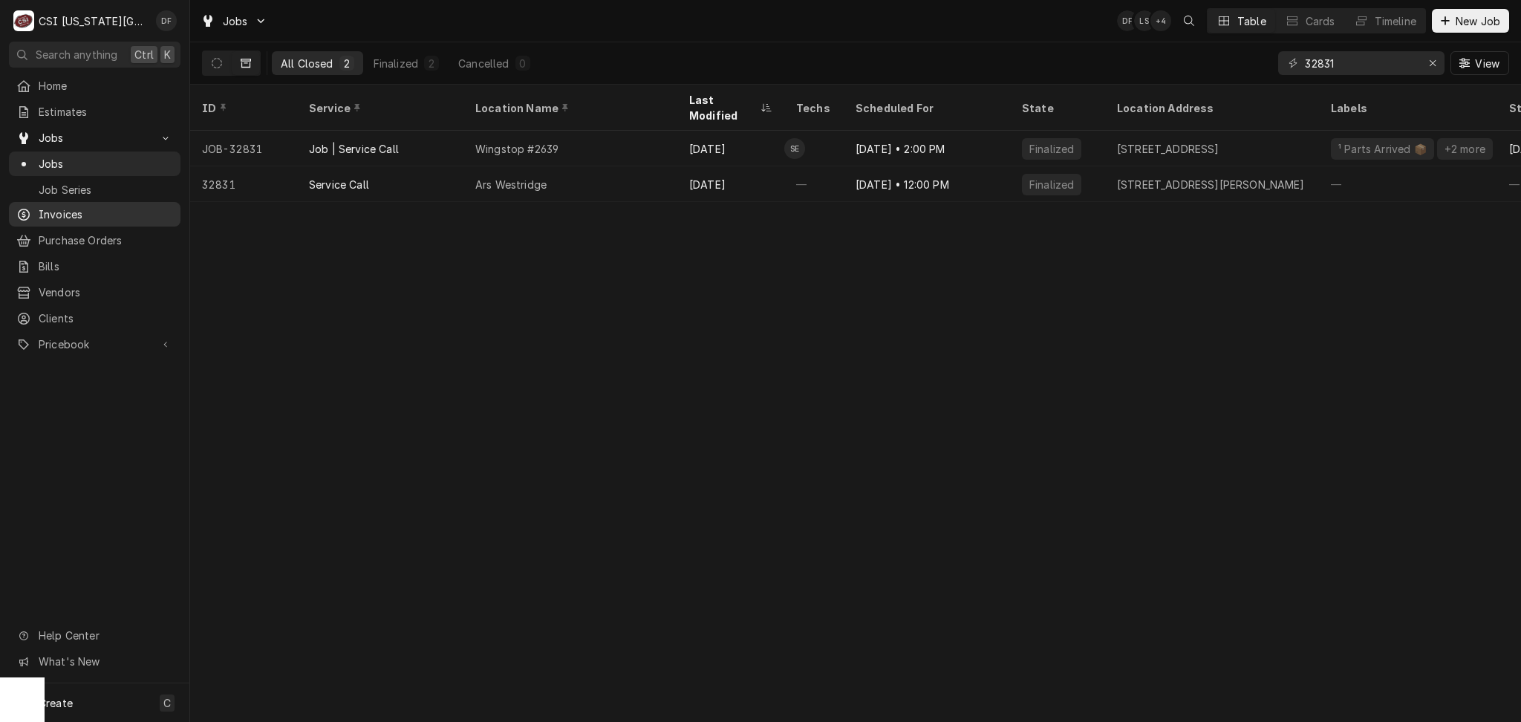
click at [67, 216] on span "Invoices" at bounding box center [106, 214] width 134 height 16
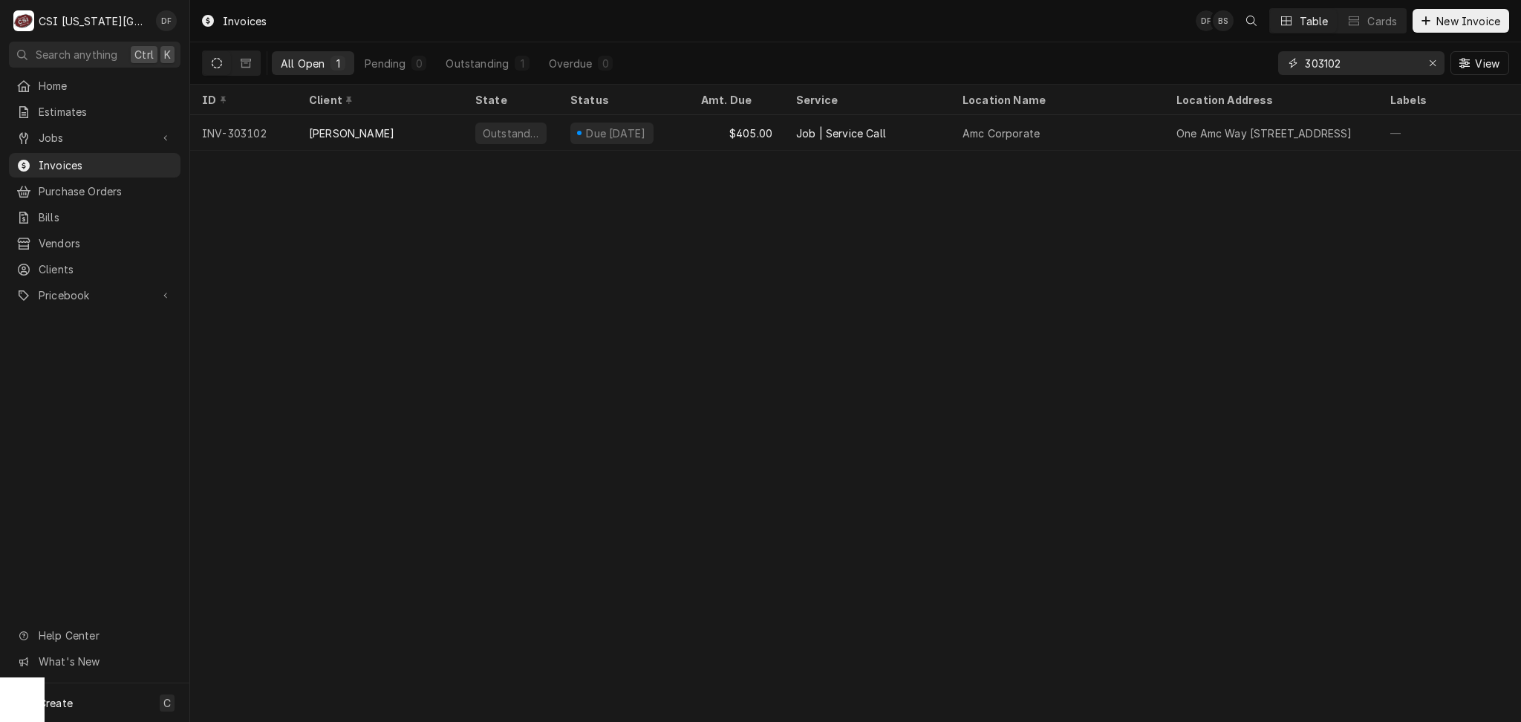
drag, startPoint x: 1360, startPoint y: 64, endPoint x: 1280, endPoint y: 59, distance: 79.6
click at [1280, 59] on div "303102" at bounding box center [1361, 63] width 166 height 24
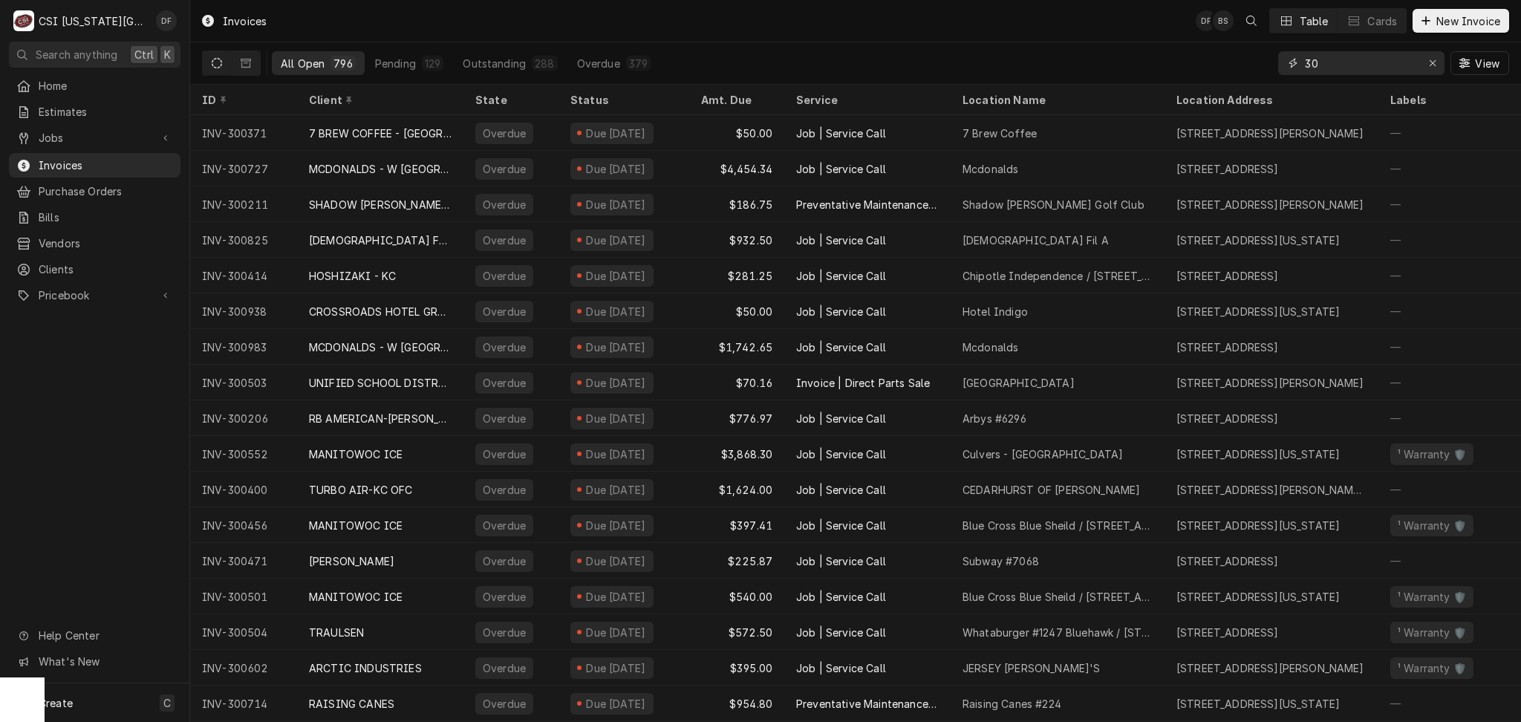
type input "30"
